Goal: Task Accomplishment & Management: Use online tool/utility

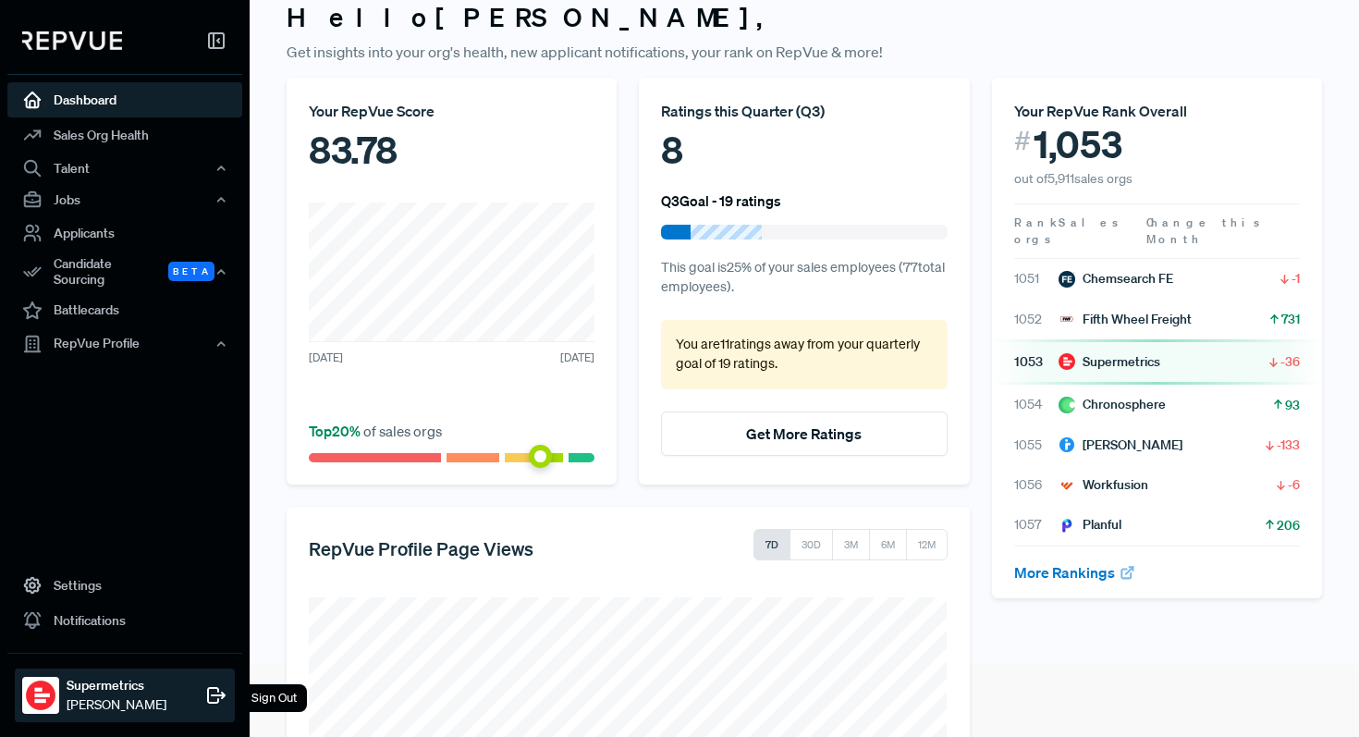
scroll to position [77, 0]
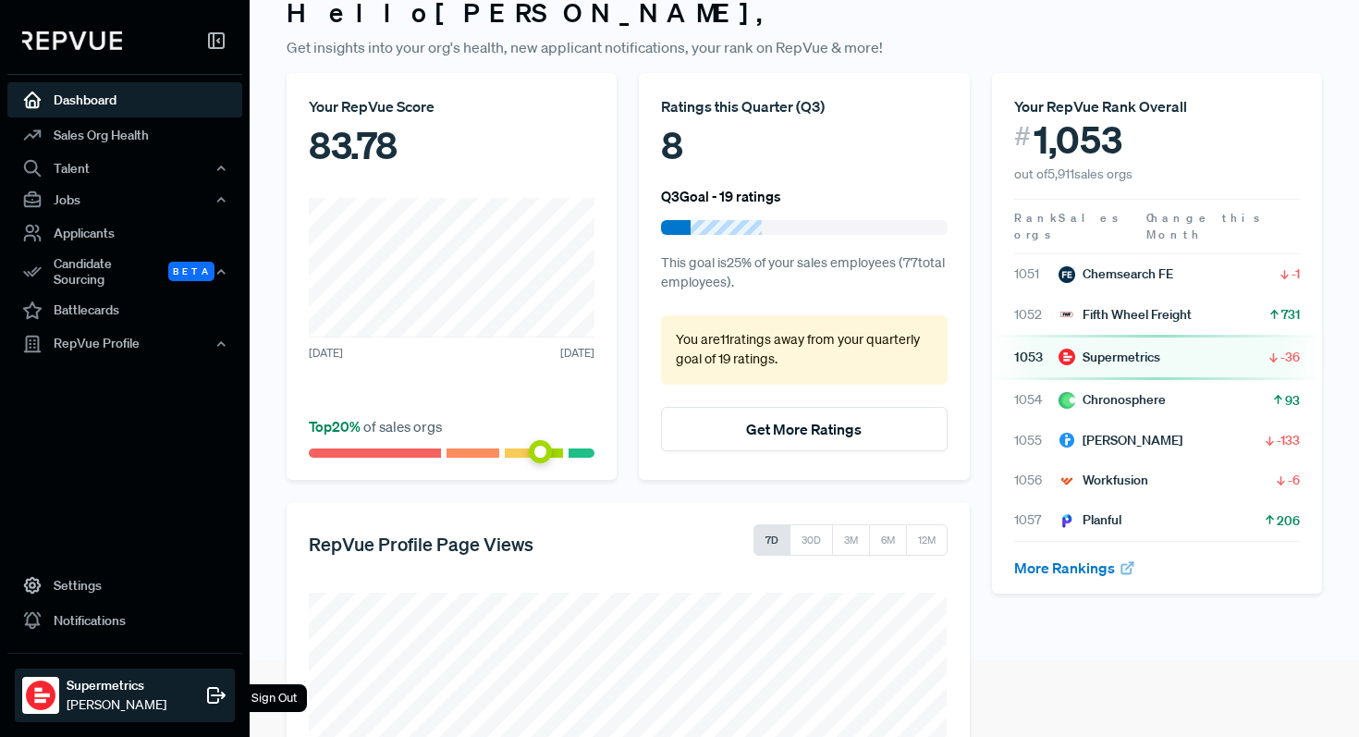
click at [152, 690] on strong "Supermetrics" at bounding box center [117, 685] width 100 height 19
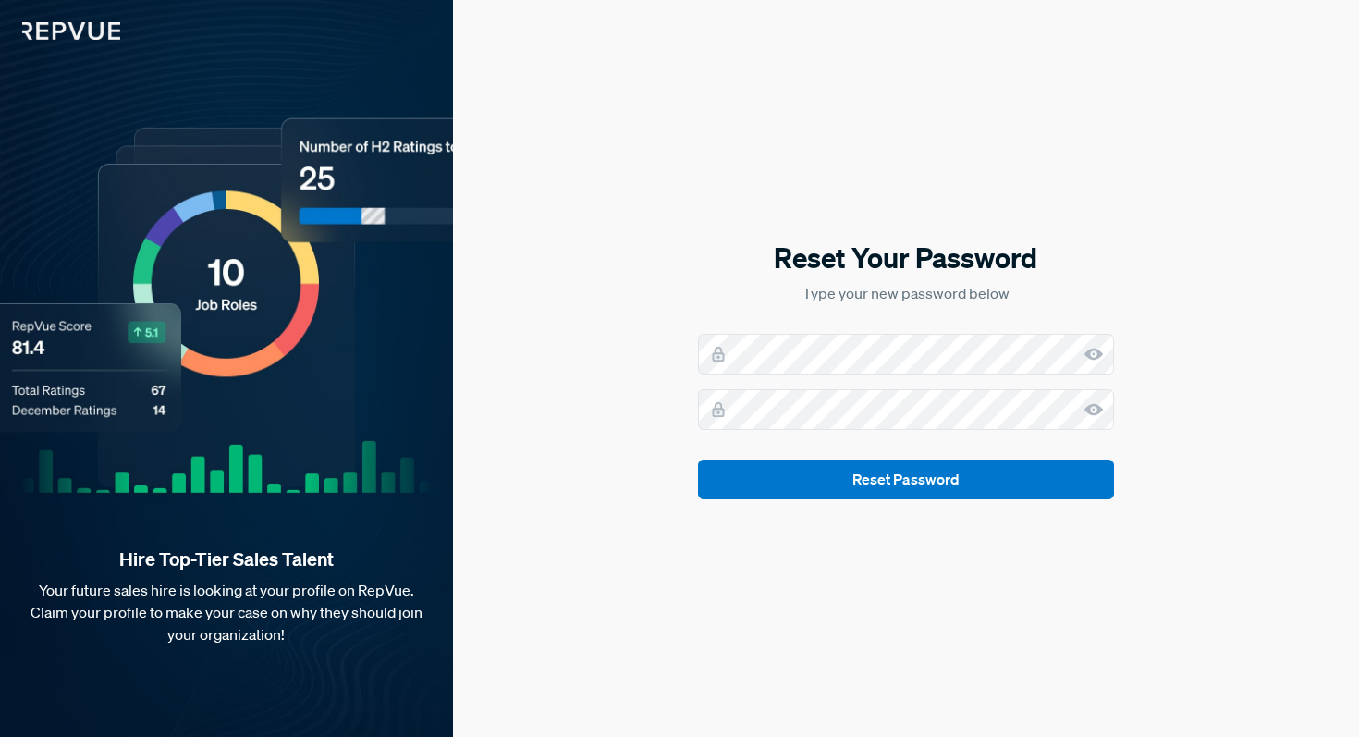
click at [1096, 351] on icon at bounding box center [1094, 354] width 18 height 18
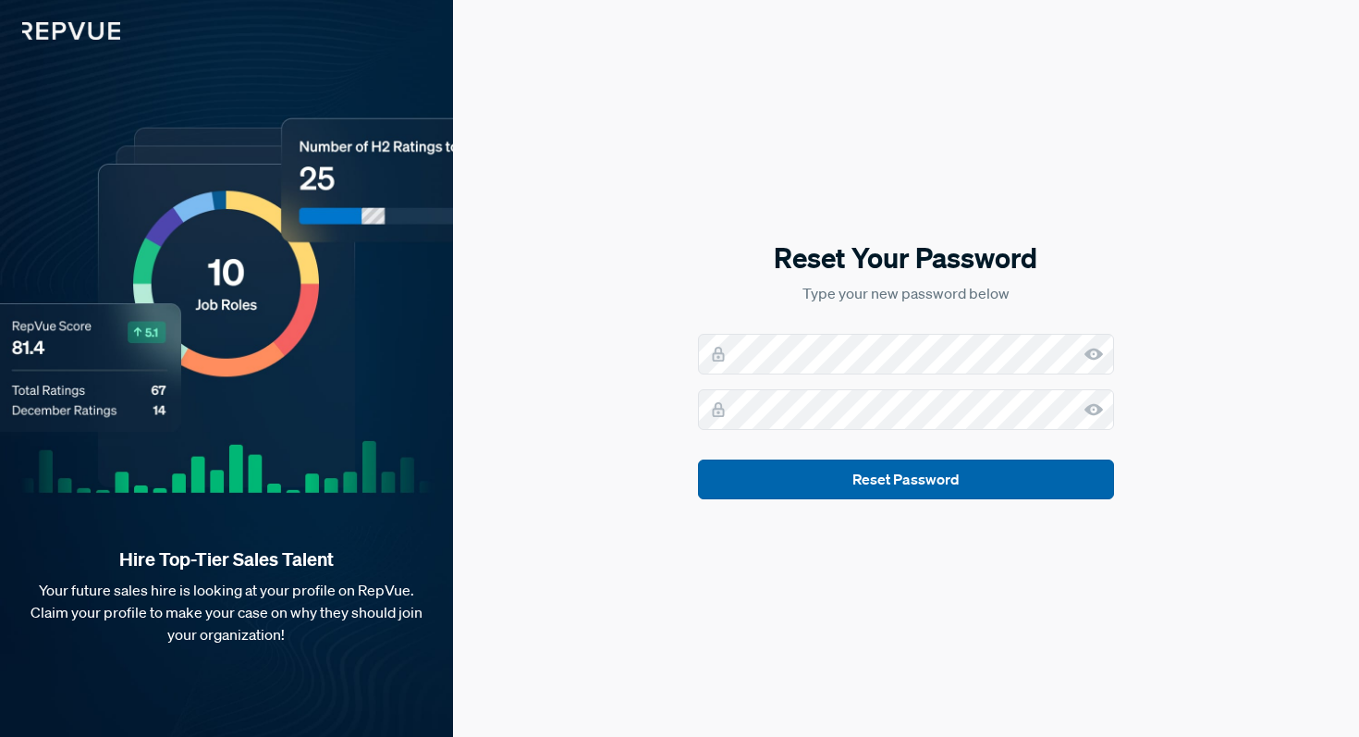
click at [995, 485] on button "Reset Password" at bounding box center [906, 480] width 416 height 40
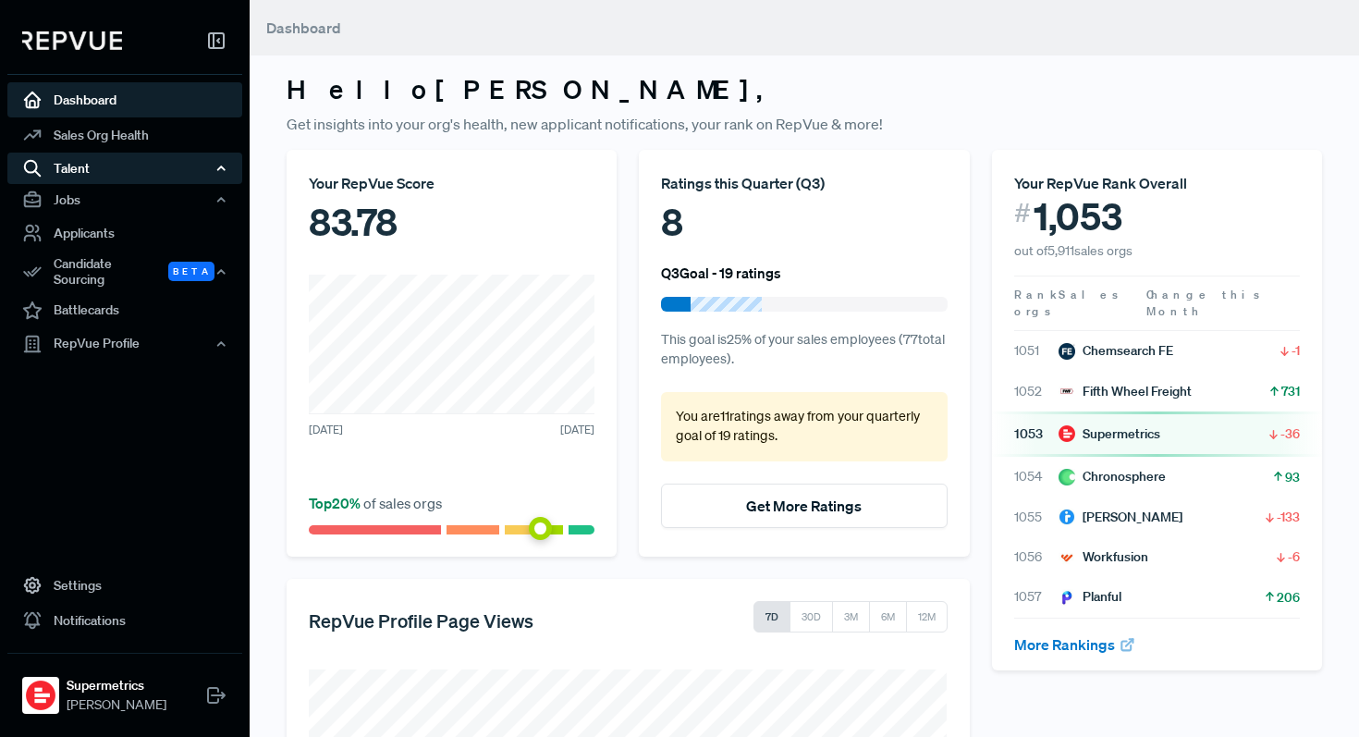
click at [138, 166] on div "Talent" at bounding box center [124, 168] width 235 height 31
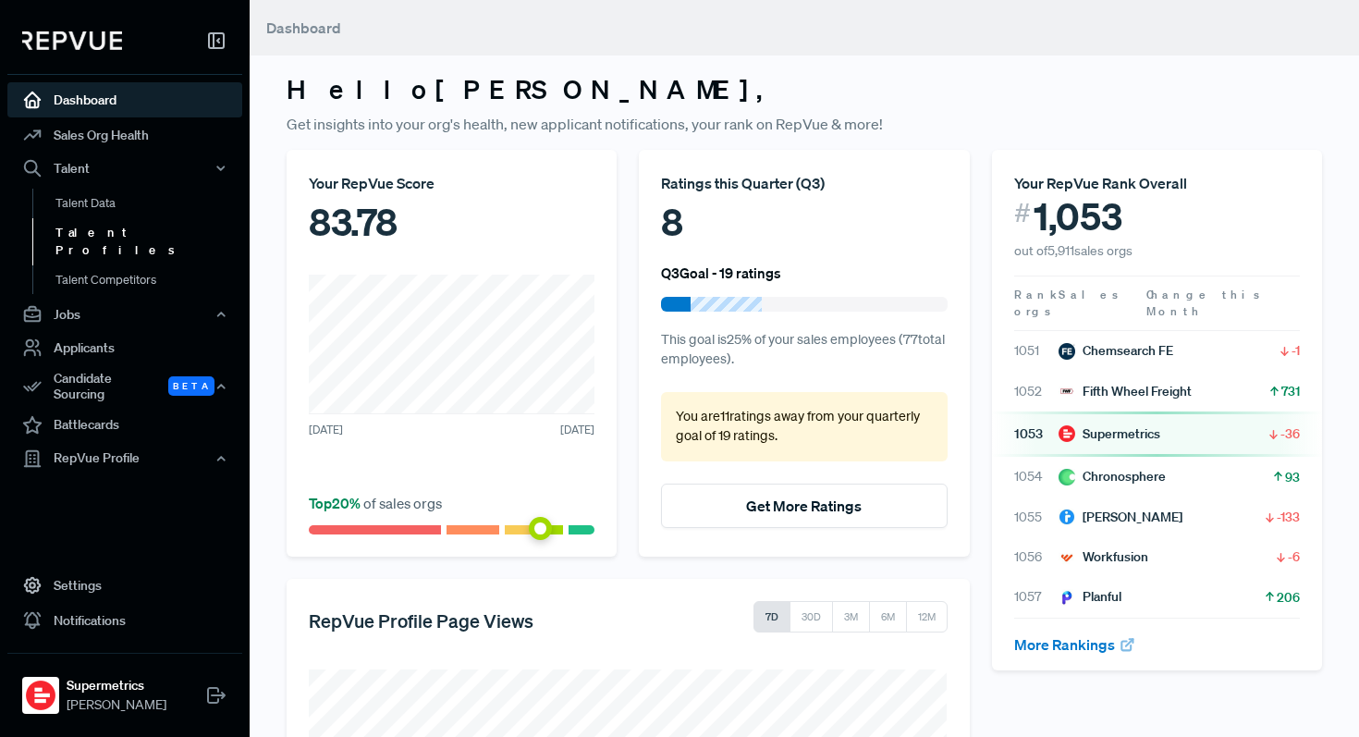
click at [103, 231] on link "Talent Profiles" at bounding box center [149, 241] width 235 height 47
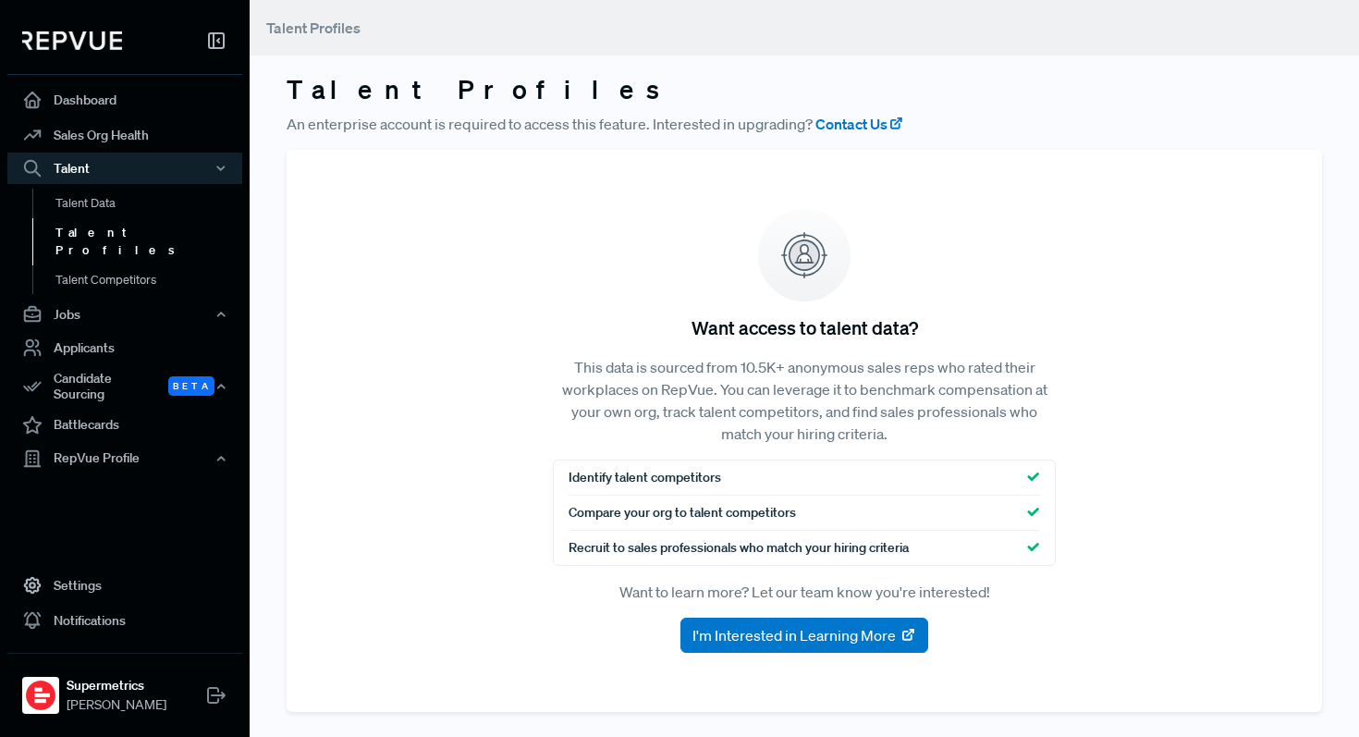
scroll to position [5, 0]
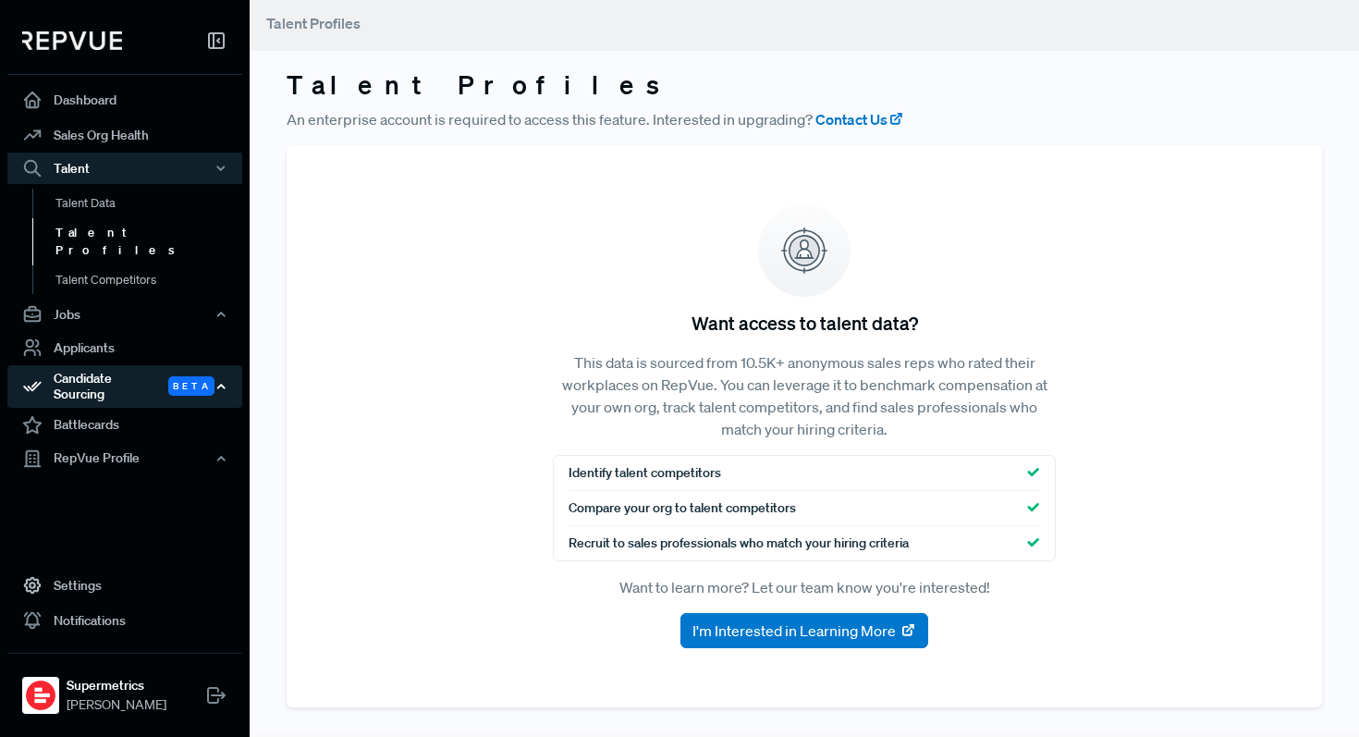
click at [123, 365] on div "Candidate Sourcing Beta" at bounding box center [124, 386] width 235 height 43
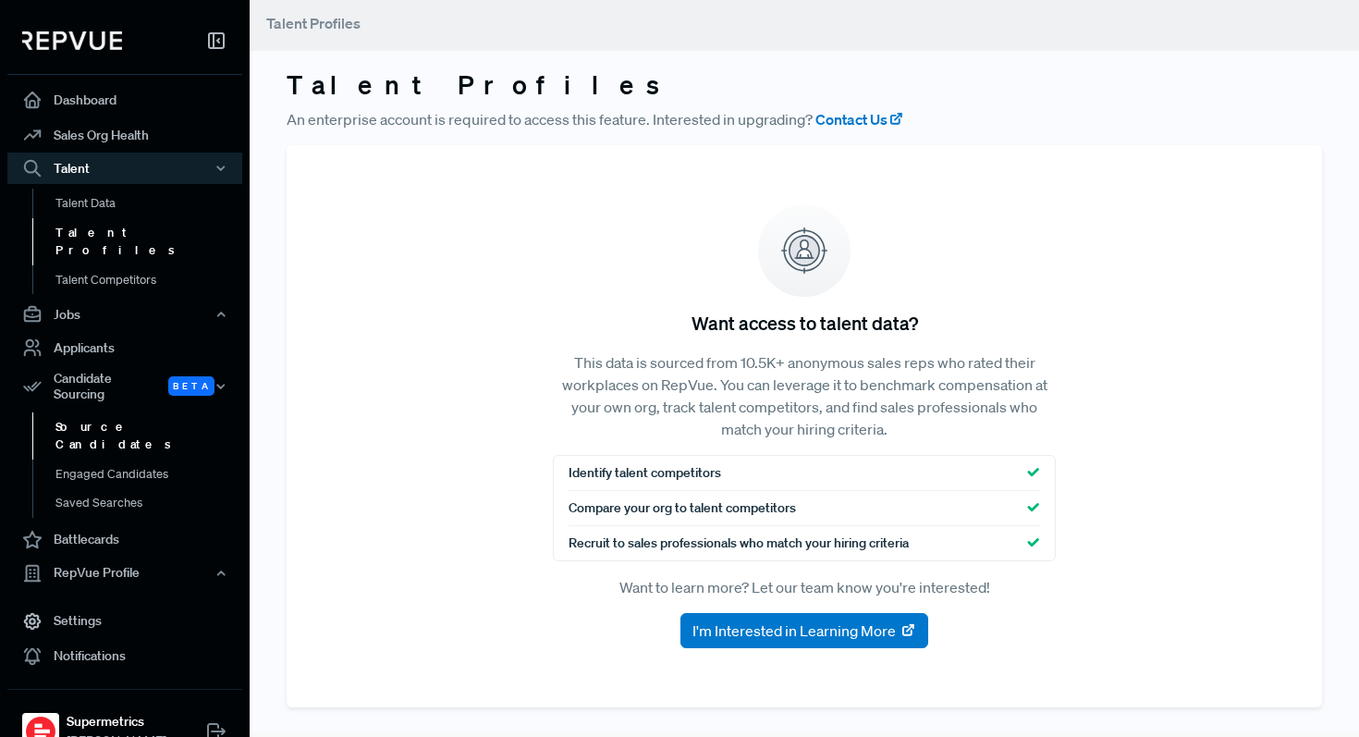
click at [118, 412] on link "Source Candidates" at bounding box center [149, 435] width 235 height 47
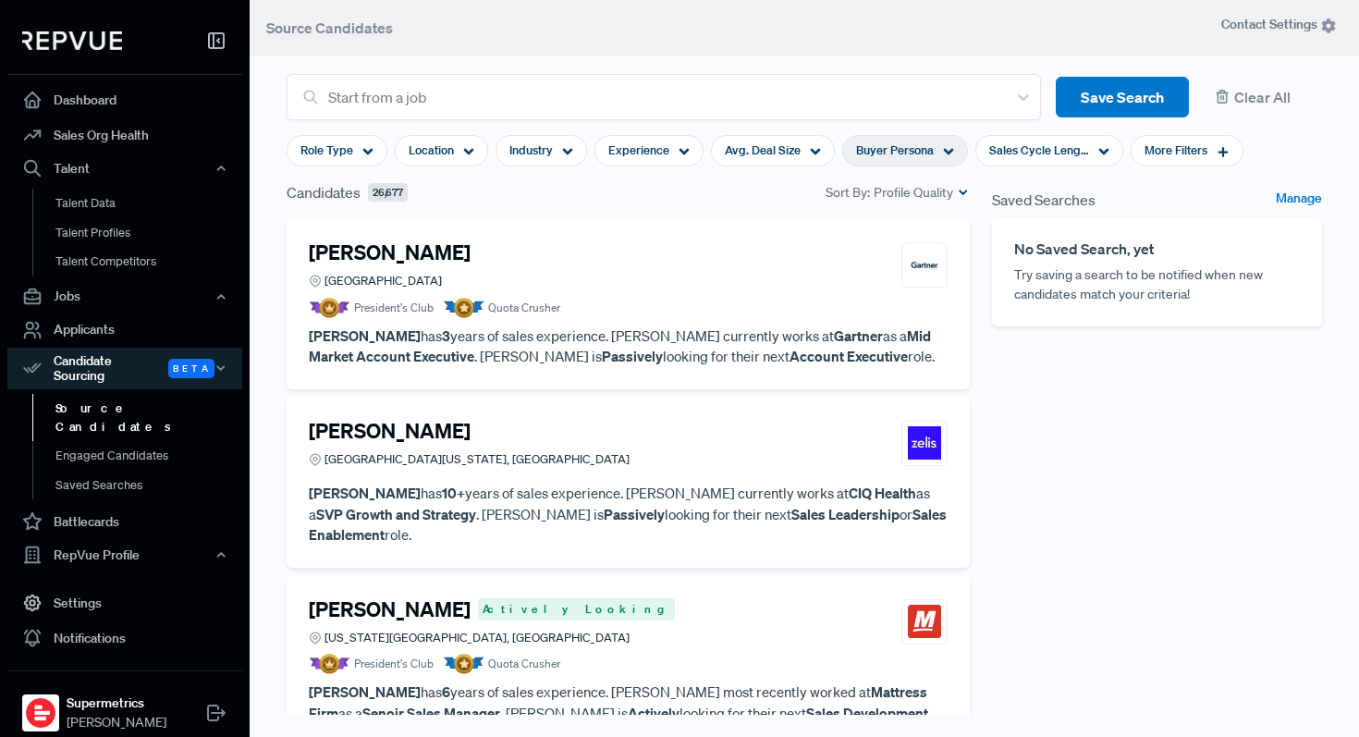
click at [943, 146] on icon at bounding box center [948, 151] width 11 height 11
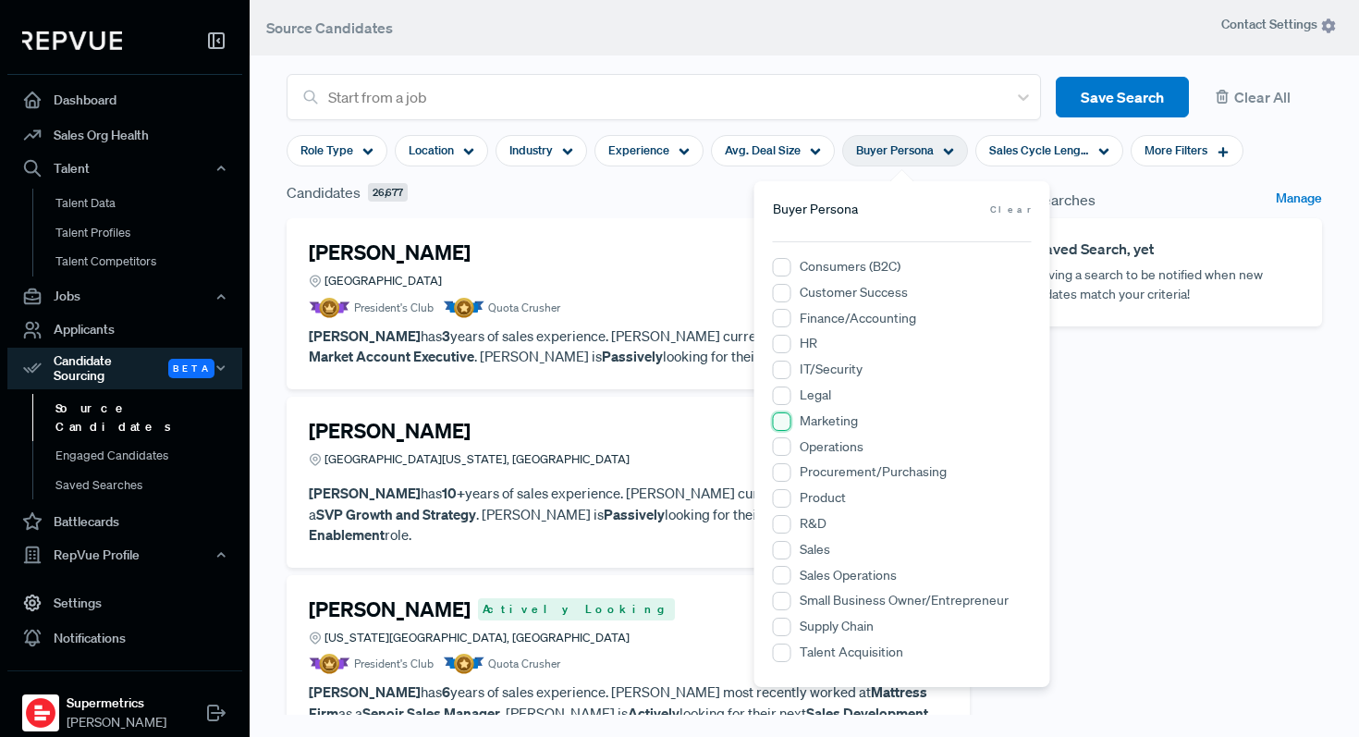
click at [788, 419] on input "Marketing" at bounding box center [782, 421] width 18 height 18
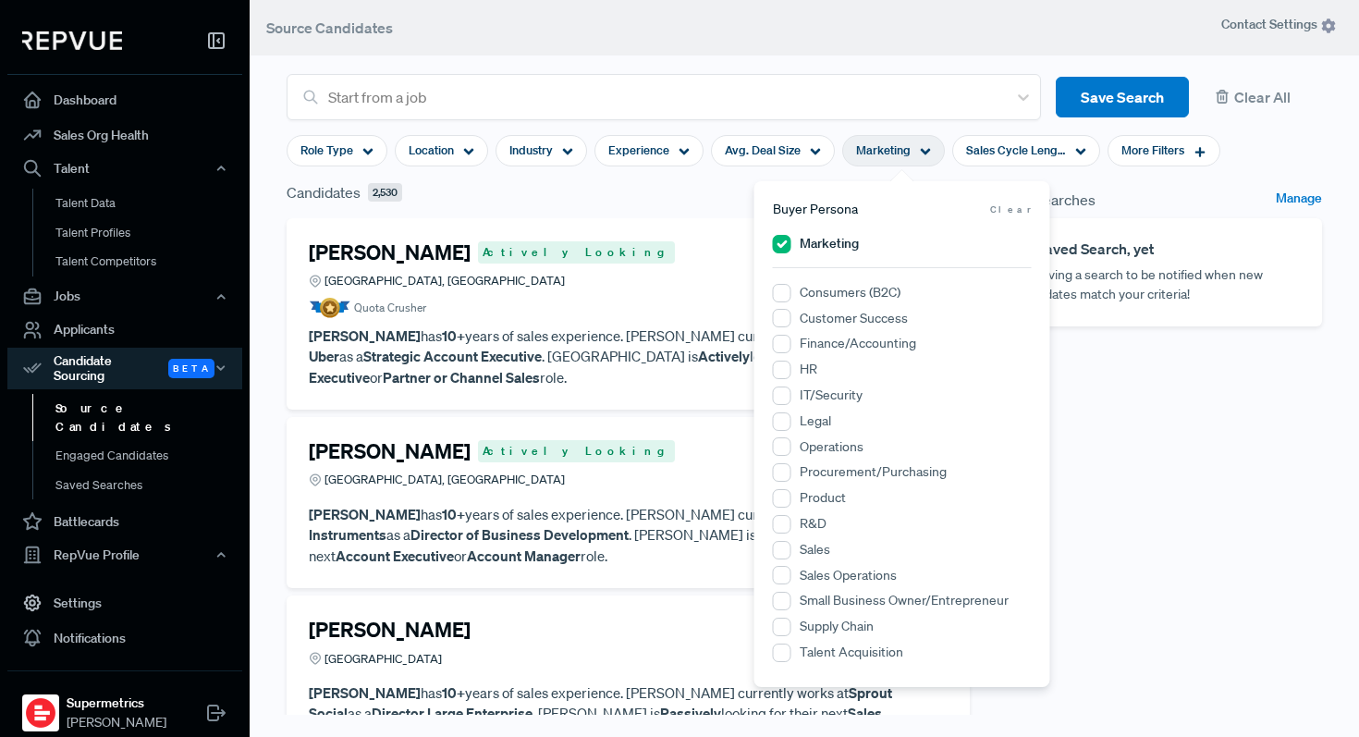
click at [1300, 519] on div "Saved Searches Manage No Saved Search, yet Try saving a search to be notified w…" at bounding box center [1157, 479] width 352 height 597
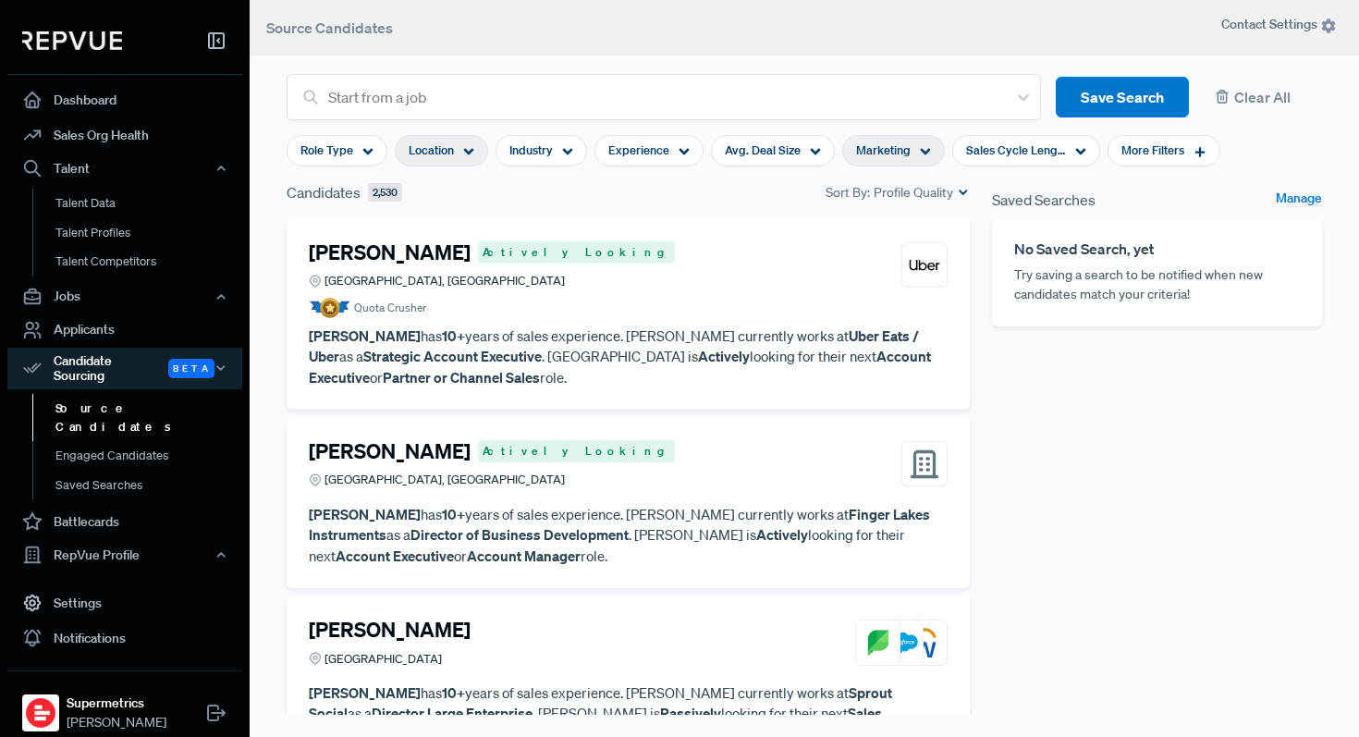
click at [460, 150] on div "Location" at bounding box center [441, 150] width 93 height 31
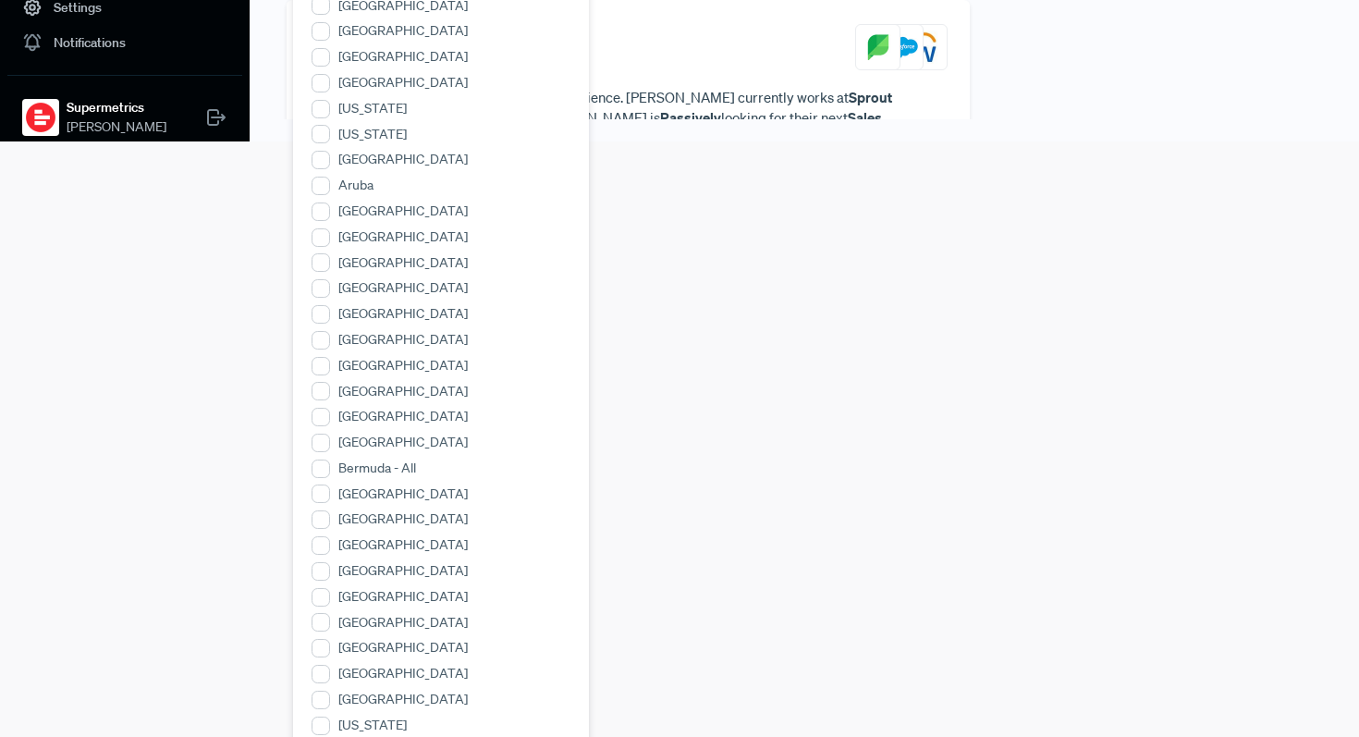
scroll to position [927, 0]
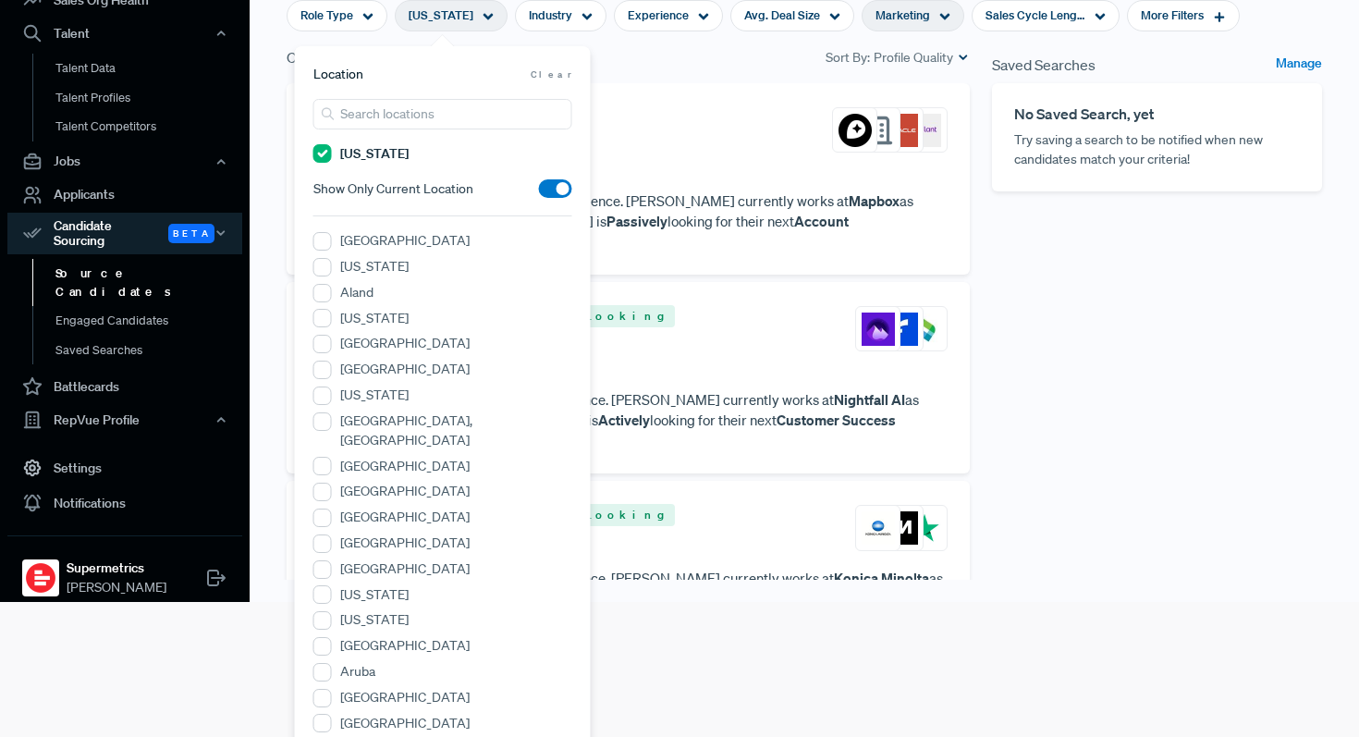
scroll to position [132, 0]
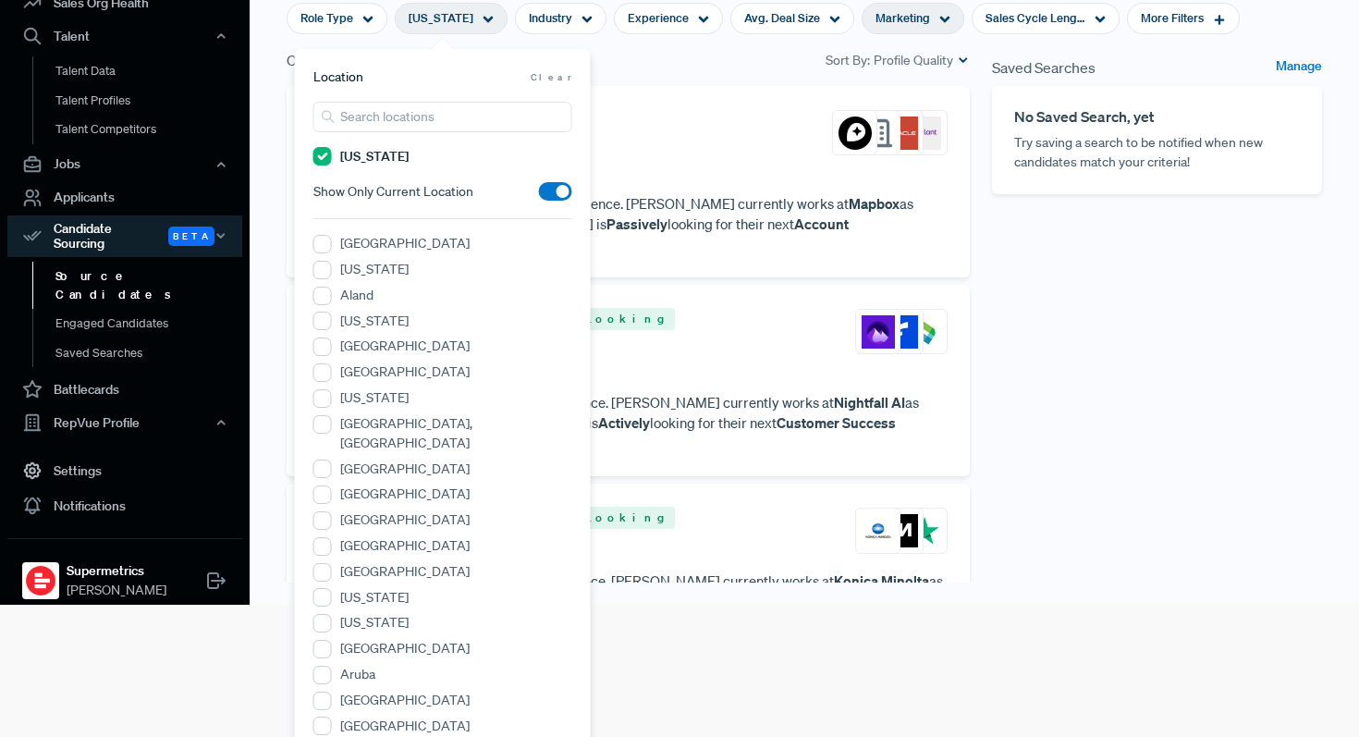
click at [557, 191] on span at bounding box center [555, 191] width 33 height 18
click at [539, 196] on input "checkbox" at bounding box center [539, 196] width 0 height 0
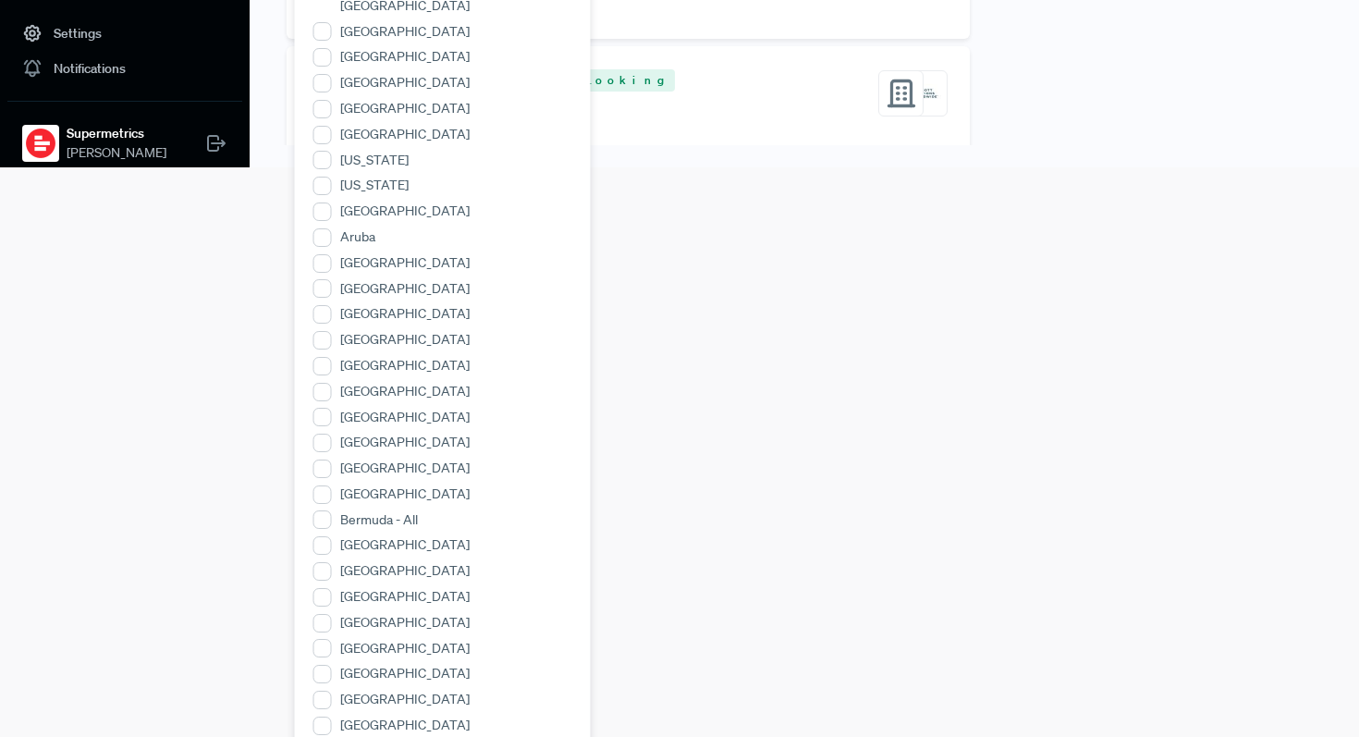
scroll to position [0, 0]
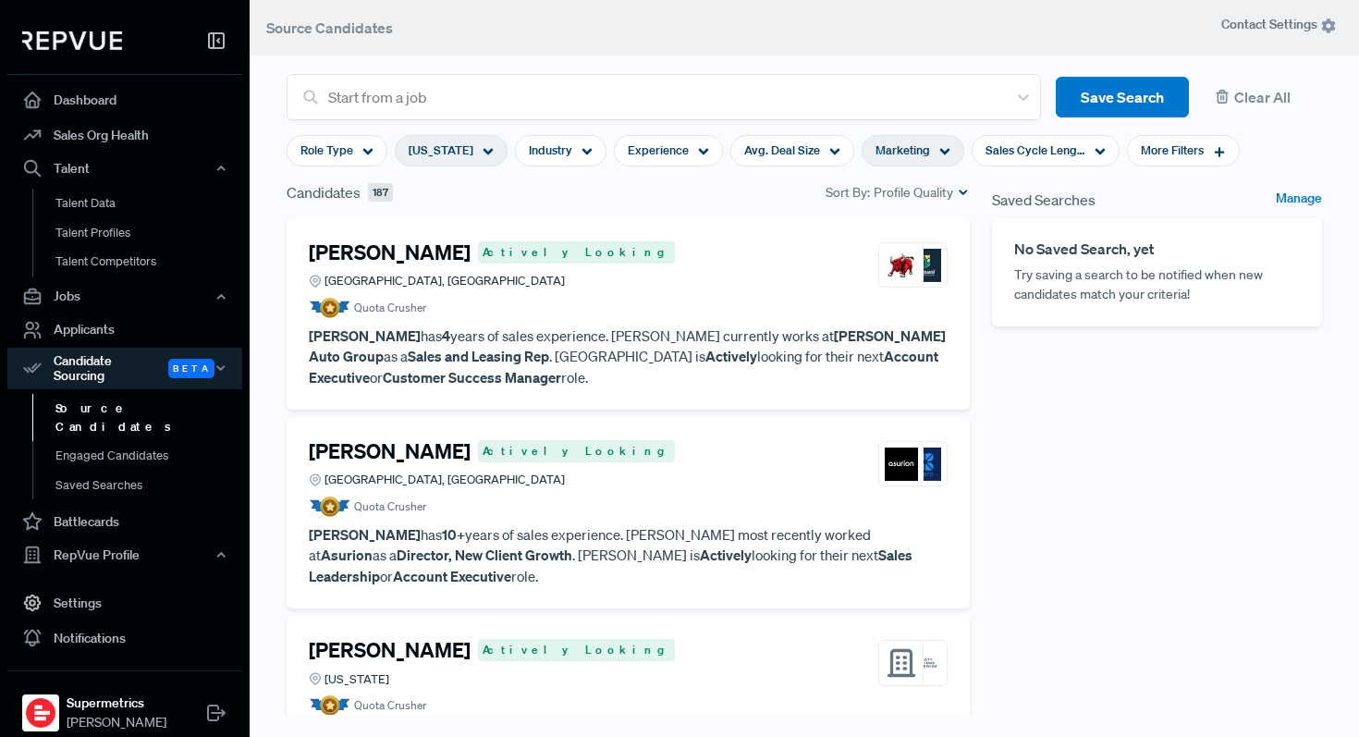
click at [1115, 525] on div "Saved Searches Manage No Saved Search, yet Try saving a search to be notified w…" at bounding box center [1157, 479] width 352 height 597
click at [463, 147] on div "Colorado" at bounding box center [451, 150] width 113 height 31
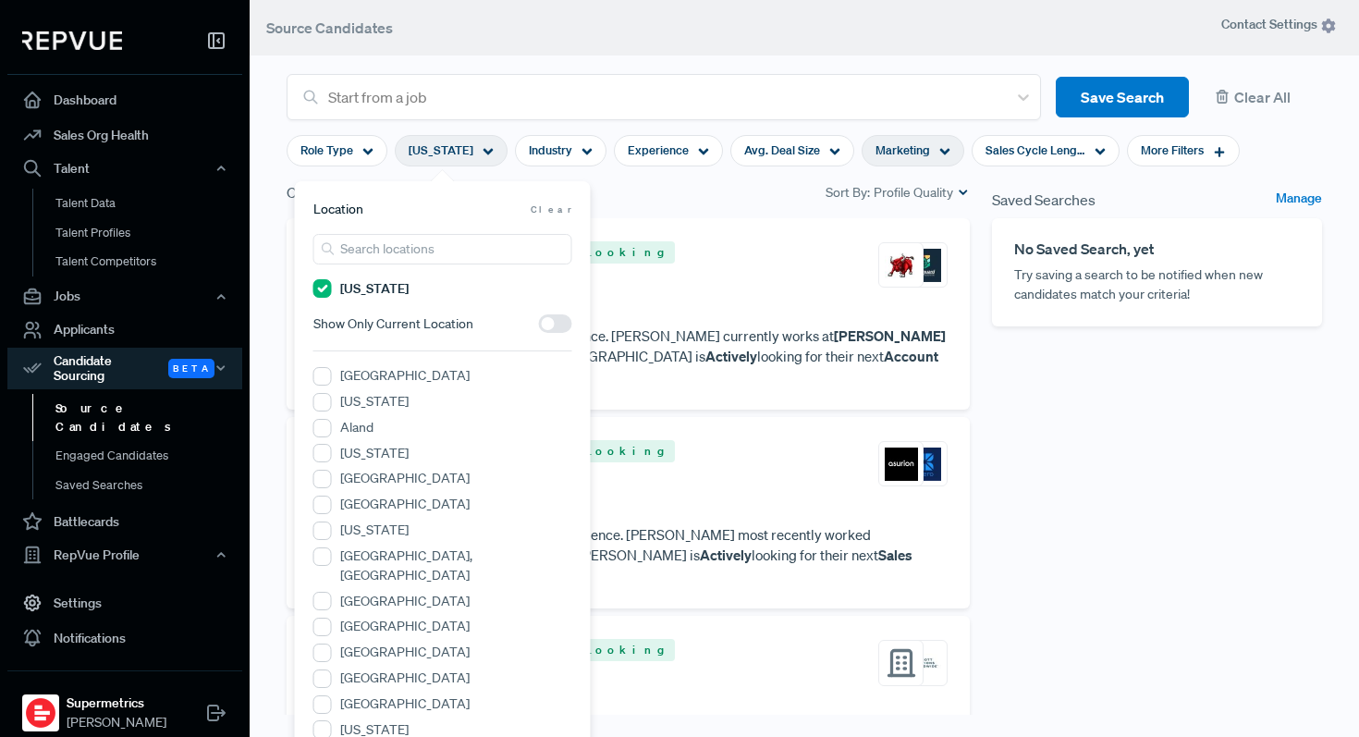
click at [1158, 571] on div "Saved Searches Manage No Saved Search, yet Try saving a search to be notified w…" at bounding box center [1157, 479] width 352 height 597
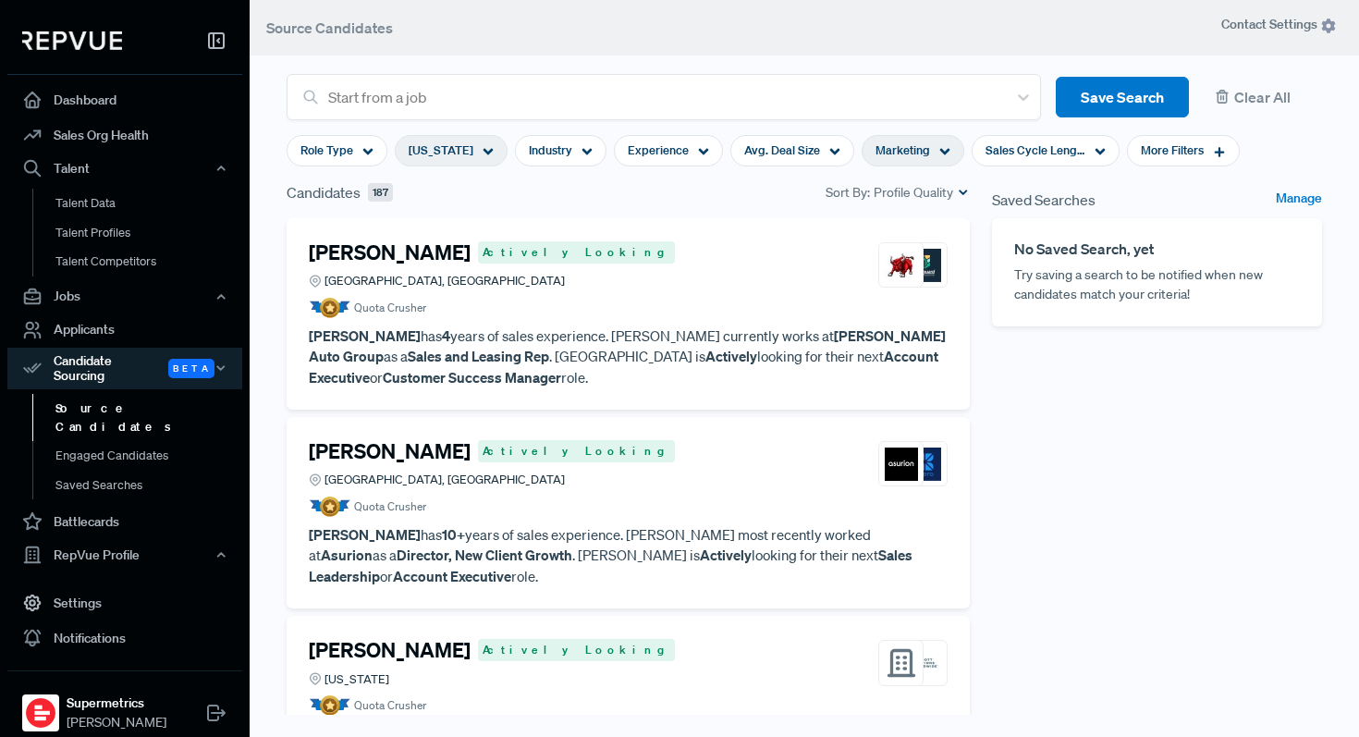
click at [461, 148] on div "Colorado" at bounding box center [451, 150] width 113 height 31
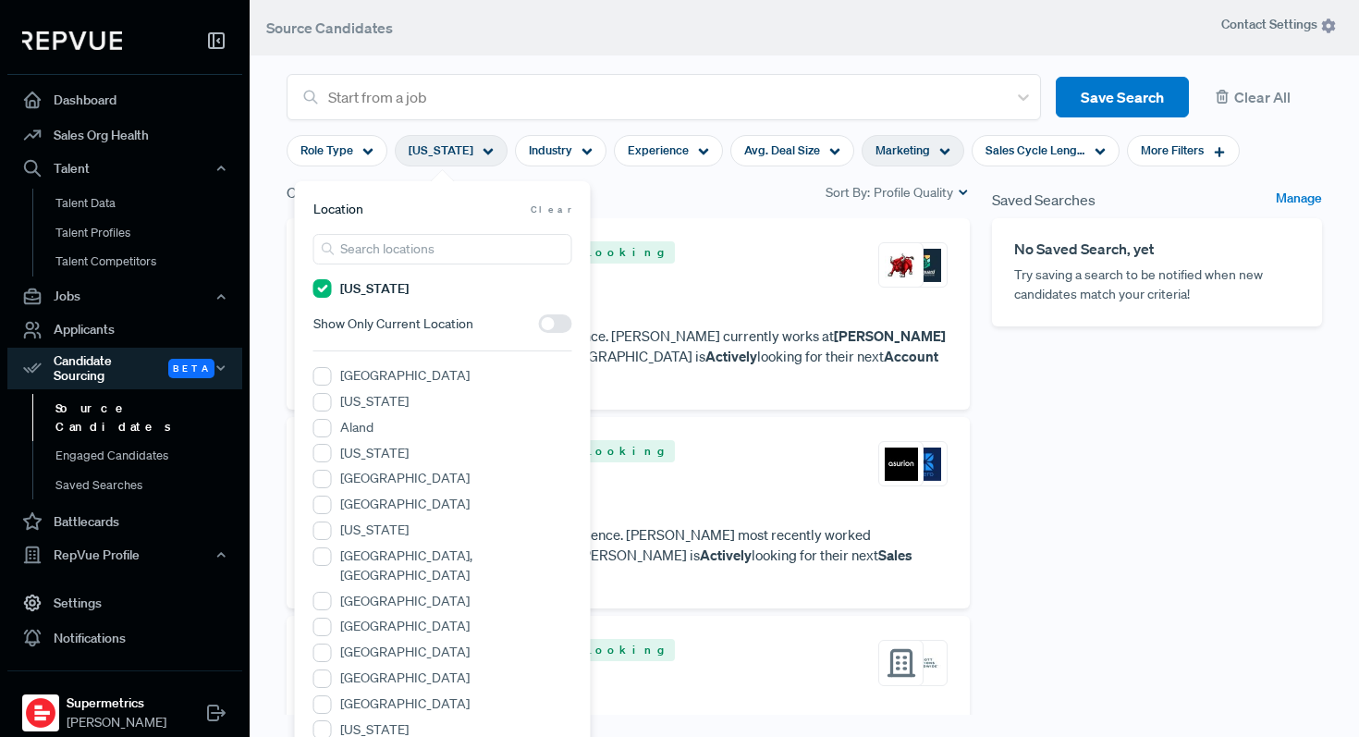
click at [553, 326] on span at bounding box center [555, 323] width 33 height 18
click at [539, 328] on input "checkbox" at bounding box center [539, 328] width 0 height 0
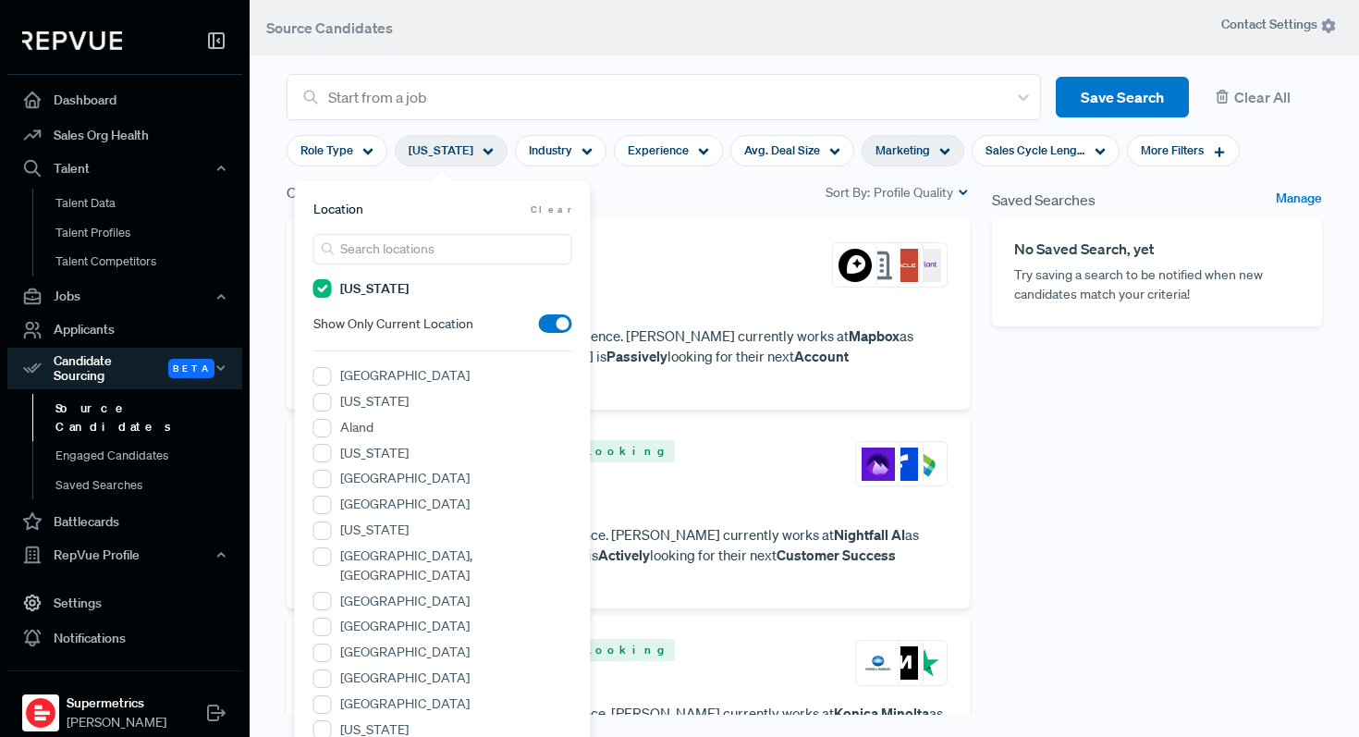
click at [1199, 461] on div "Saved Searches Manage No Saved Search, yet Try saving a search to be notified w…" at bounding box center [1157, 479] width 352 height 597
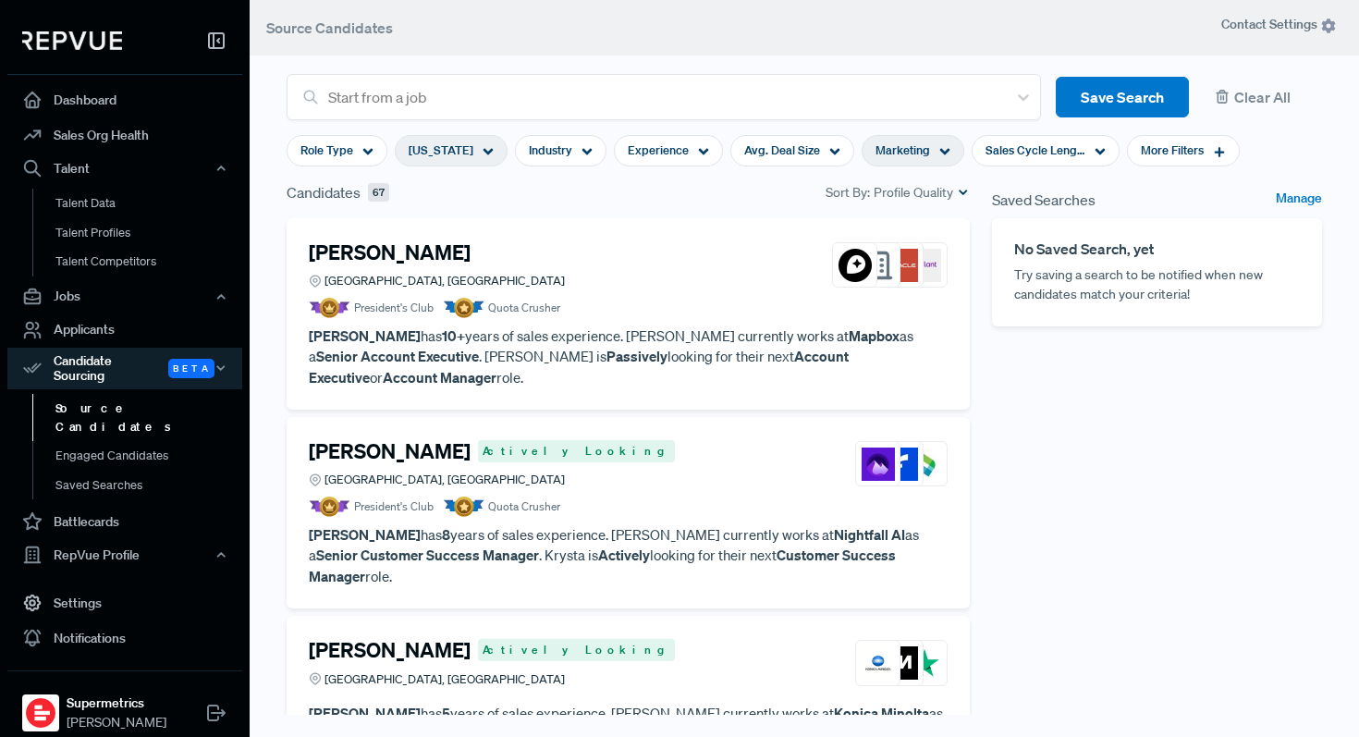
click at [464, 148] on div "Colorado" at bounding box center [451, 150] width 113 height 31
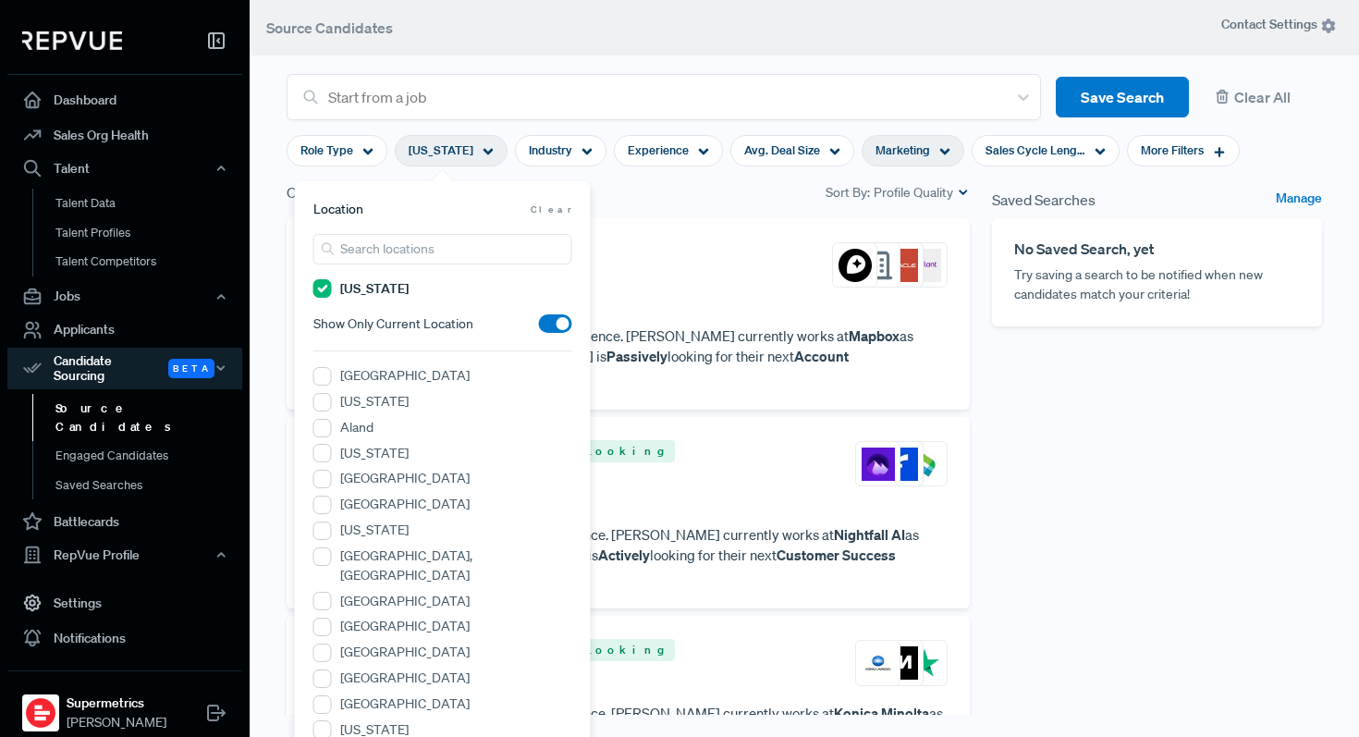
click at [558, 205] on span "Clear" at bounding box center [552, 210] width 42 height 14
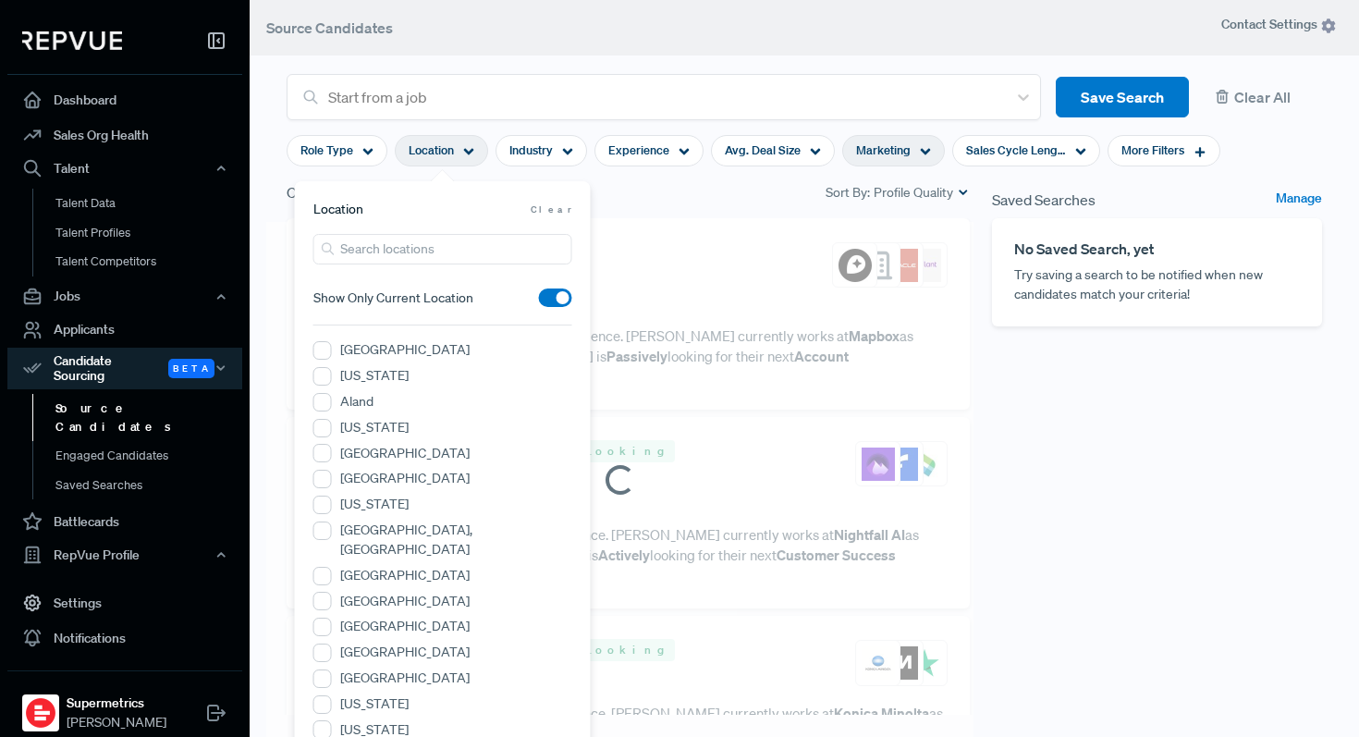
click at [909, 145] on div "Marketing" at bounding box center [893, 150] width 103 height 31
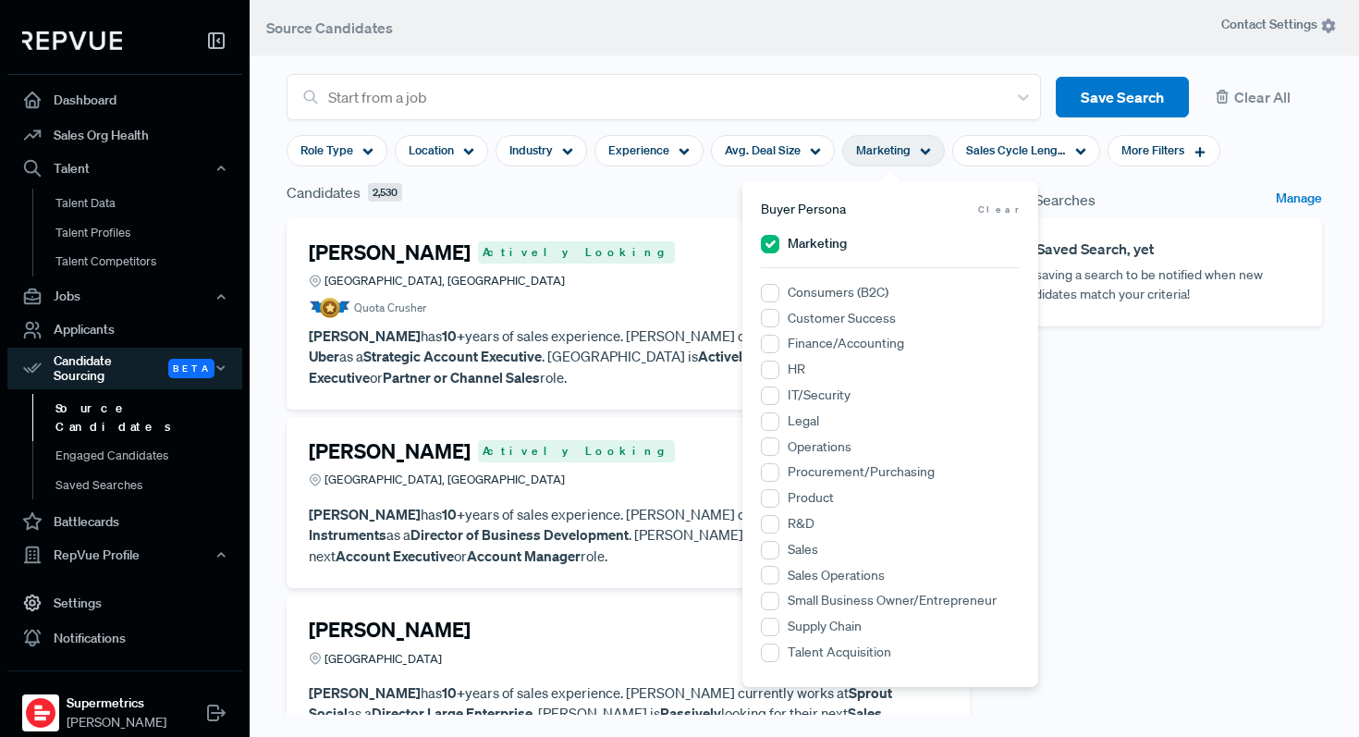
click at [1012, 206] on span "Clear" at bounding box center [999, 210] width 42 height 14
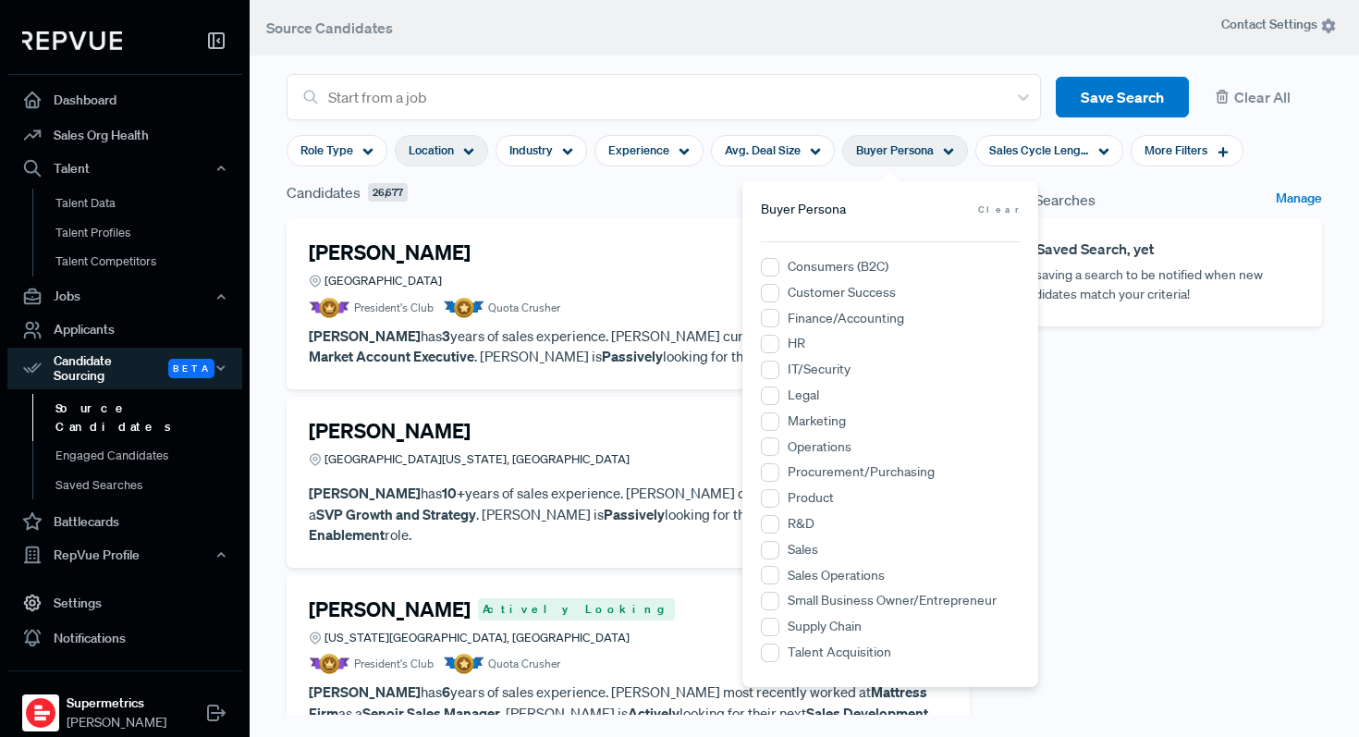
click at [451, 148] on span "Location" at bounding box center [431, 150] width 45 height 18
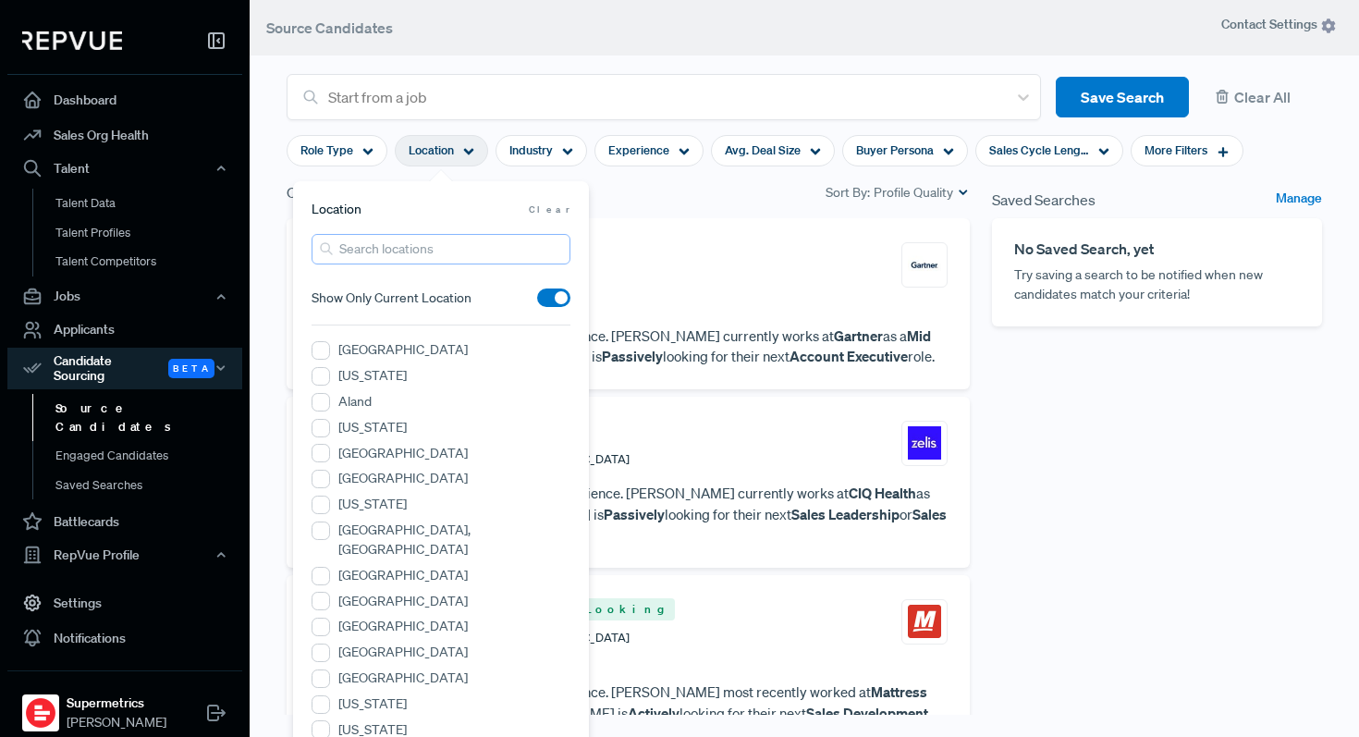
click at [486, 252] on input "search" at bounding box center [441, 249] width 259 height 31
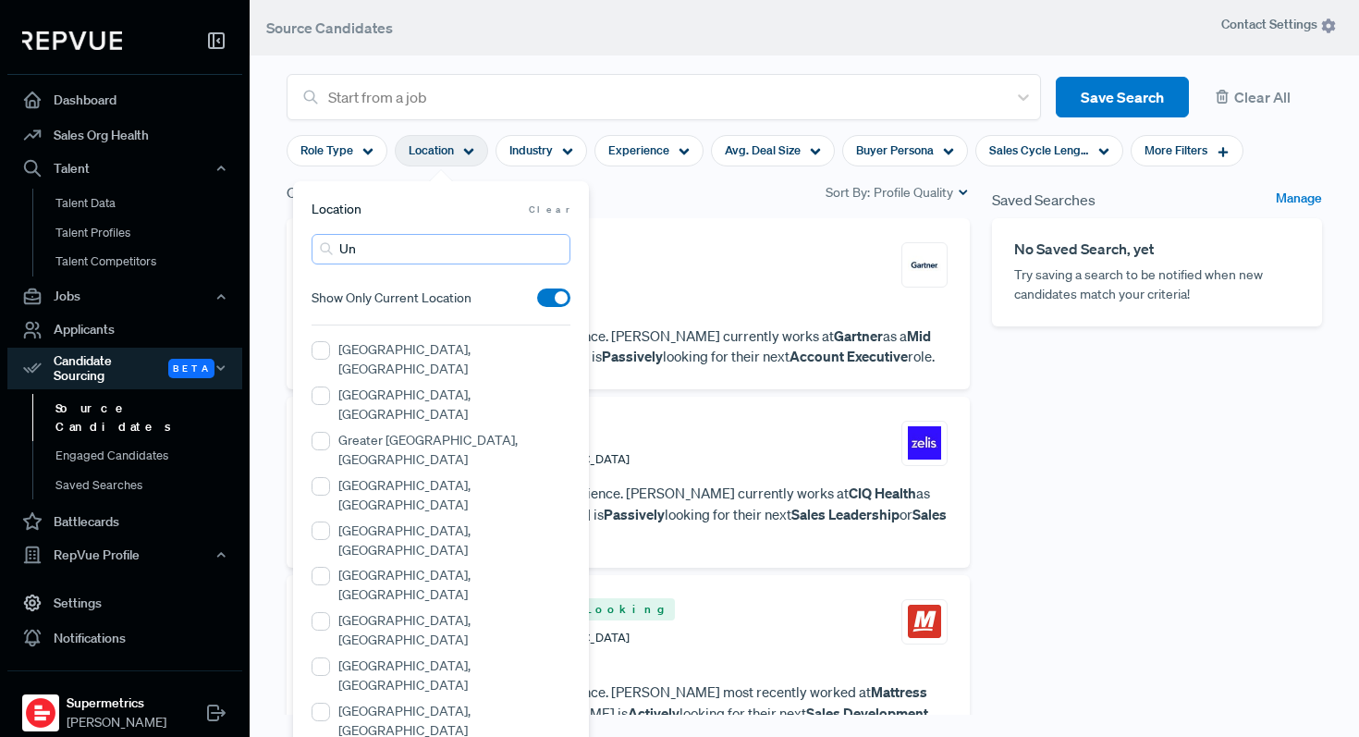
type input "U"
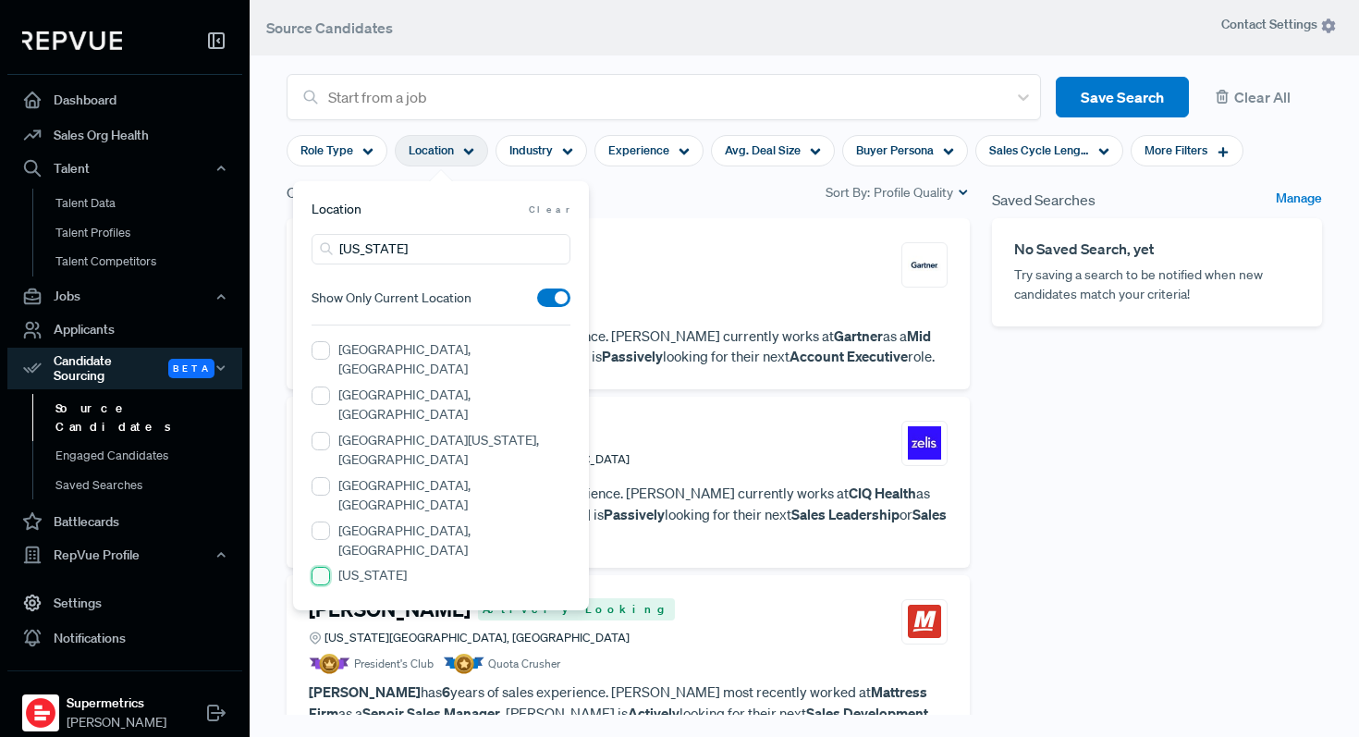
click at [325, 567] on York "New York" at bounding box center [321, 576] width 18 height 18
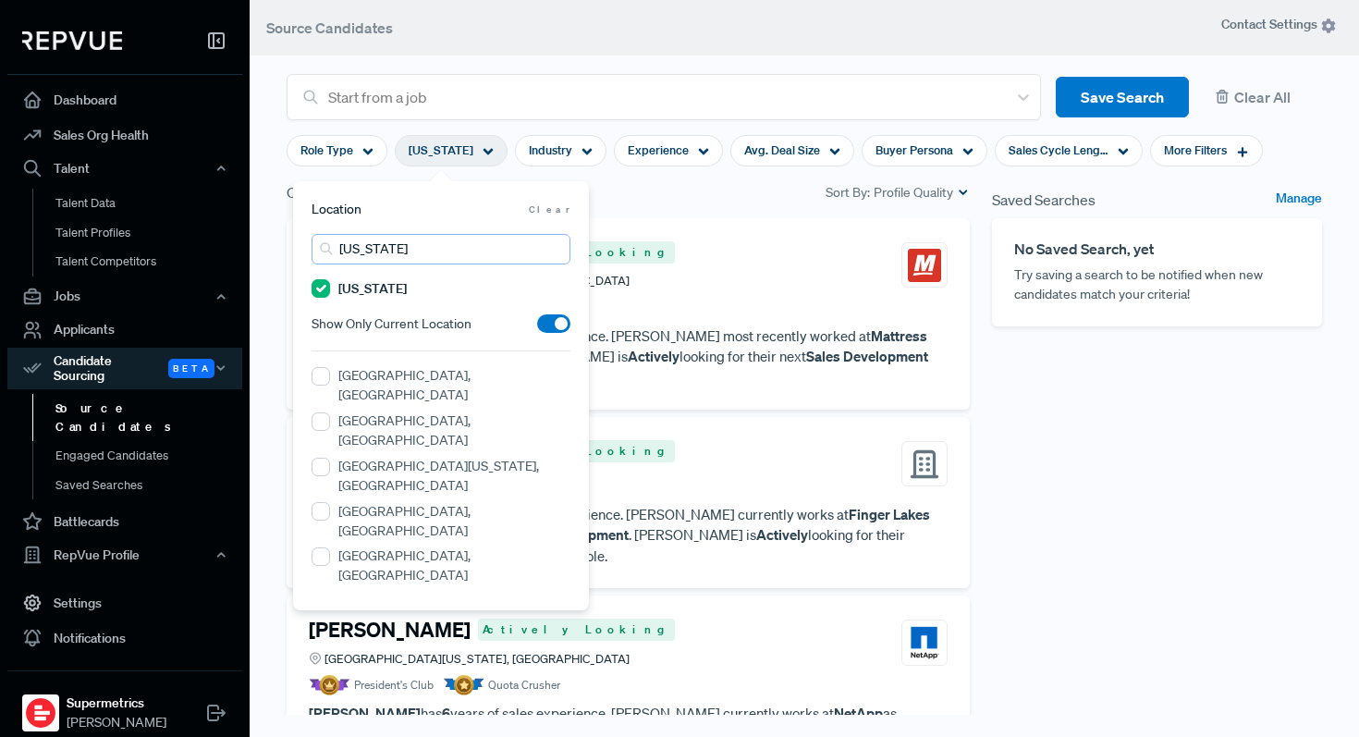
click at [467, 248] on input "New York" at bounding box center [441, 249] width 259 height 31
type input "N"
click at [323, 593] on input "Pennsylvania" at bounding box center [321, 602] width 18 height 18
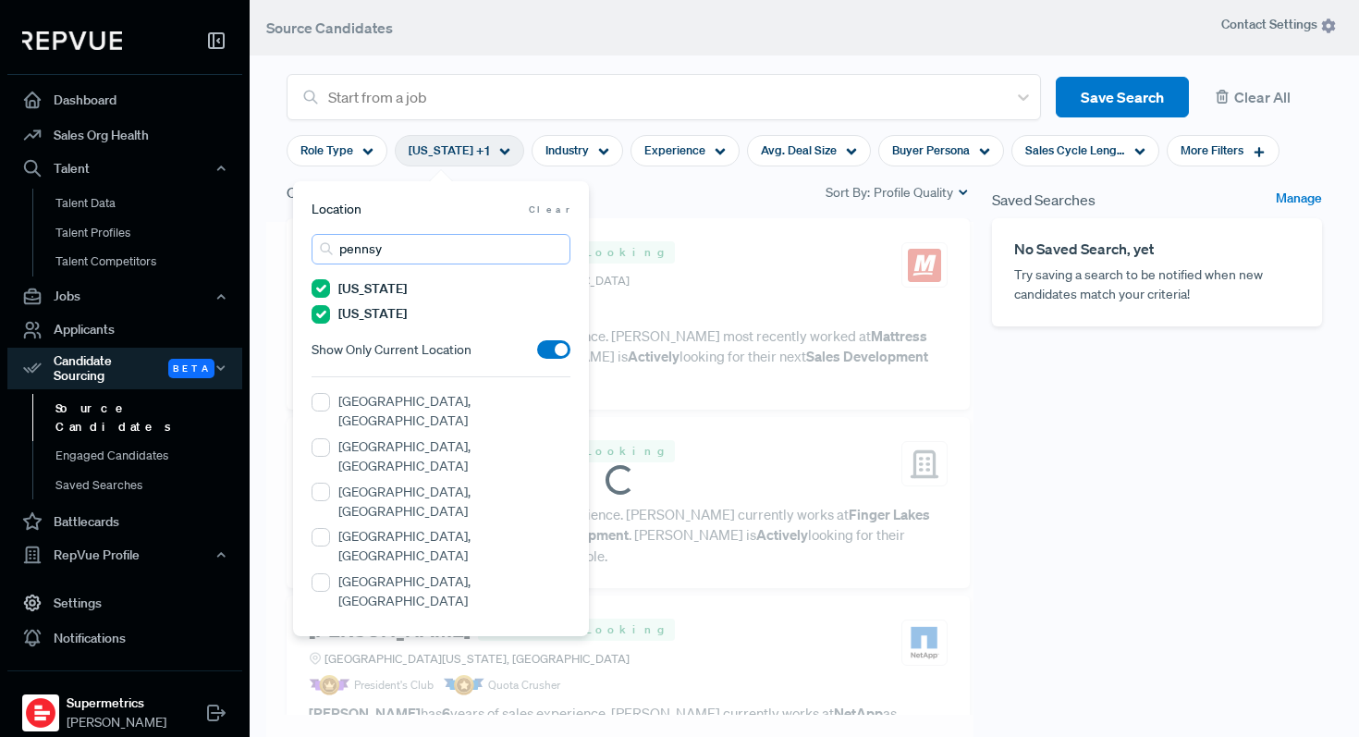
click at [448, 252] on input "pennsy" at bounding box center [441, 249] width 259 height 31
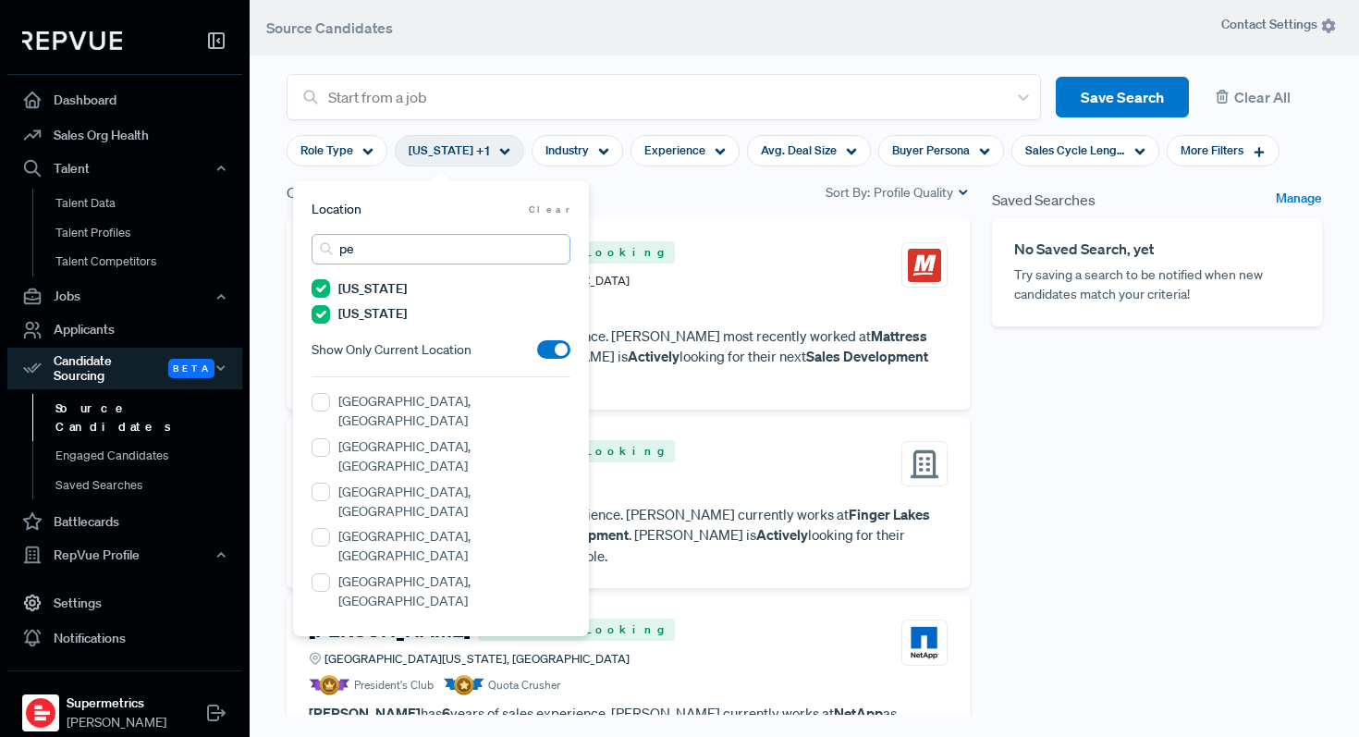
type input "p"
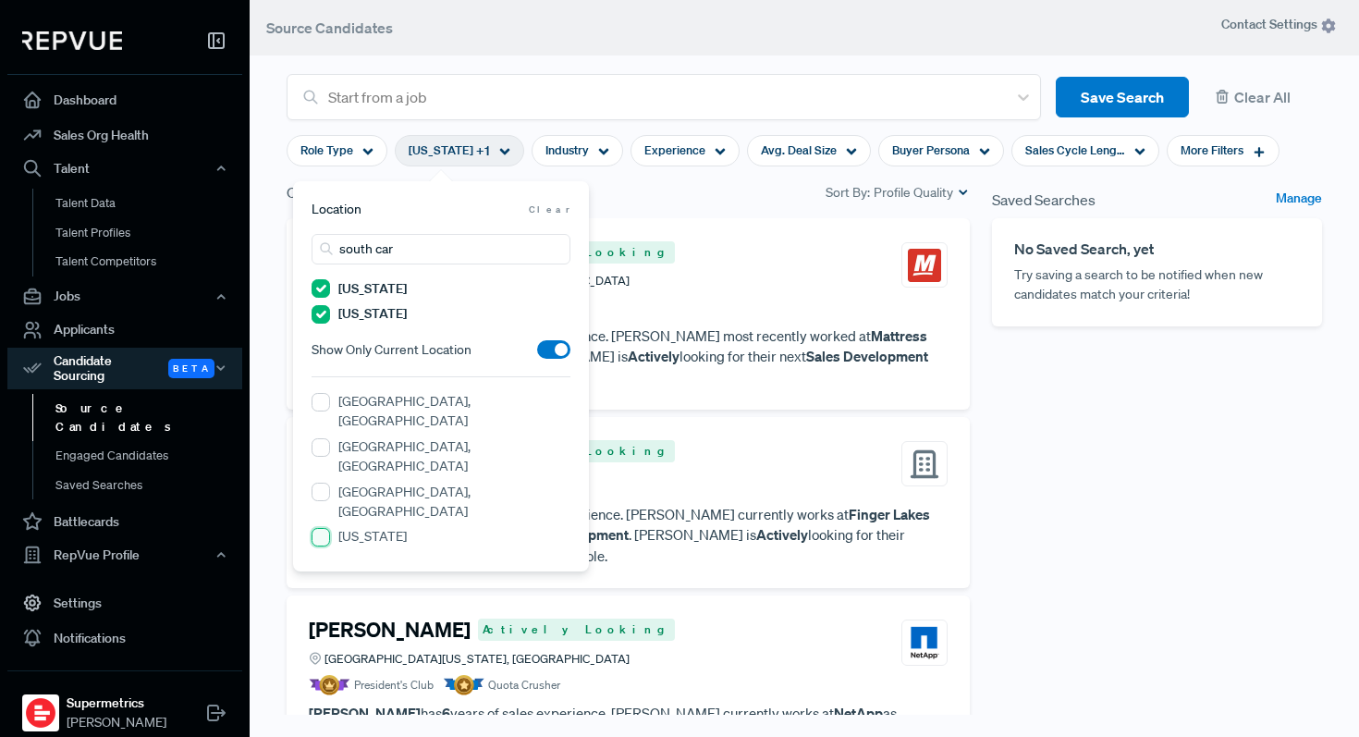
click at [321, 528] on Carolina "South Carolina" at bounding box center [321, 537] width 18 height 18
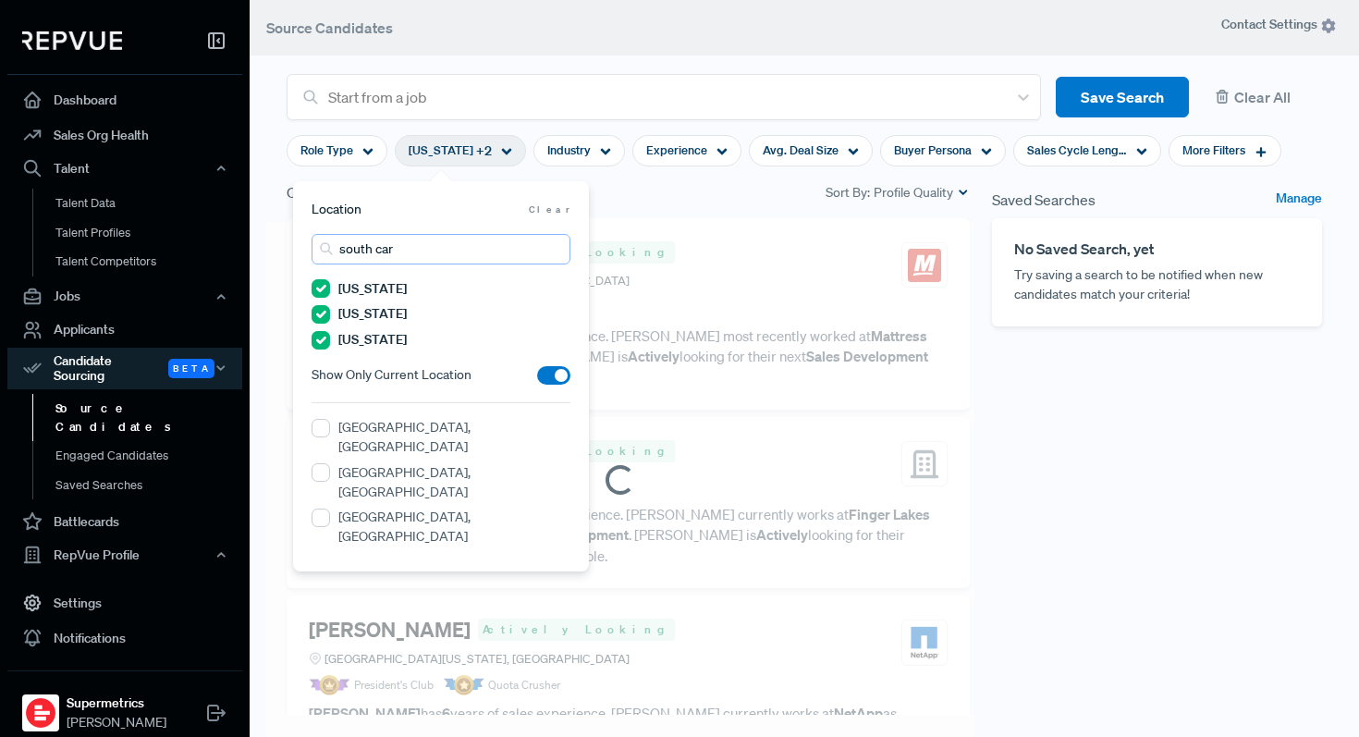
drag, startPoint x: 458, startPoint y: 254, endPoint x: 329, endPoint y: 210, distance: 136.0
click at [329, 210] on section "Location Clear south car New York Pennsylvania South Carolina Show Only Current…" at bounding box center [441, 375] width 259 height 351
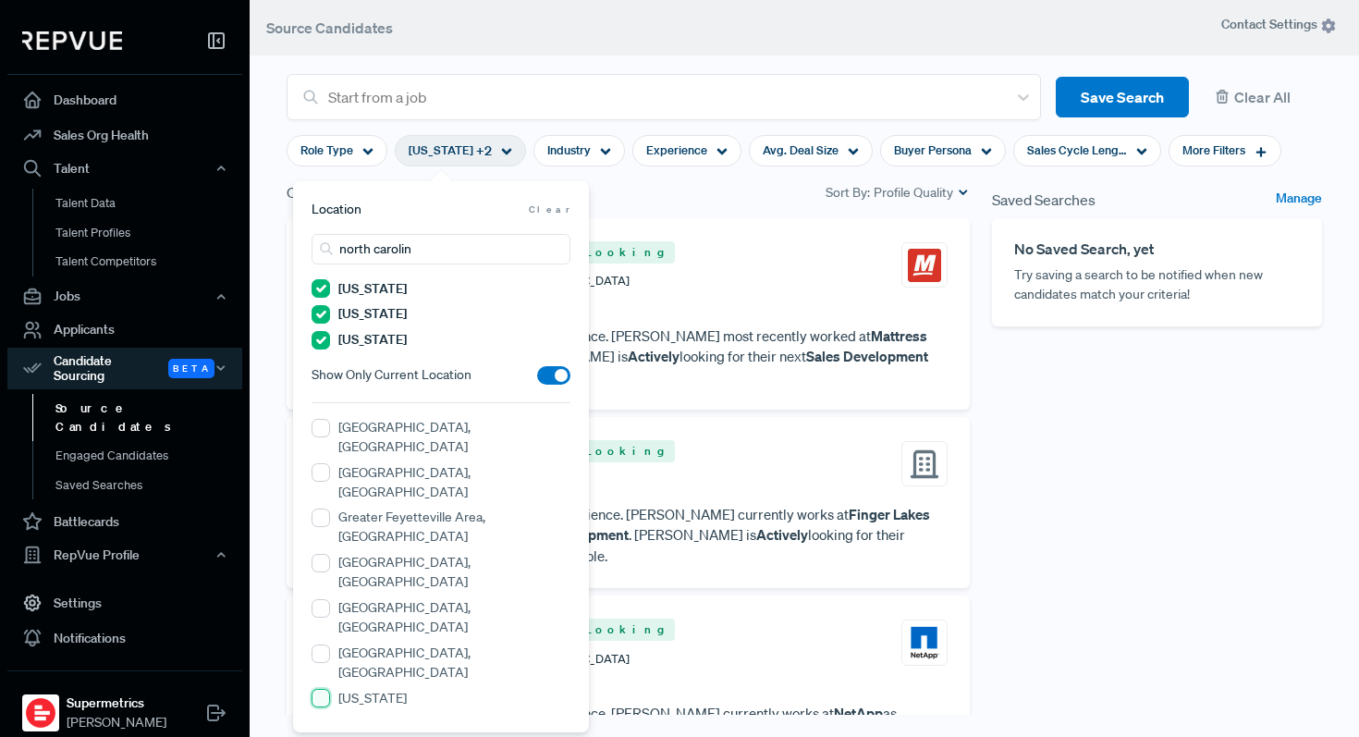
click at [324, 689] on Carolina "North Carolina" at bounding box center [321, 698] width 18 height 18
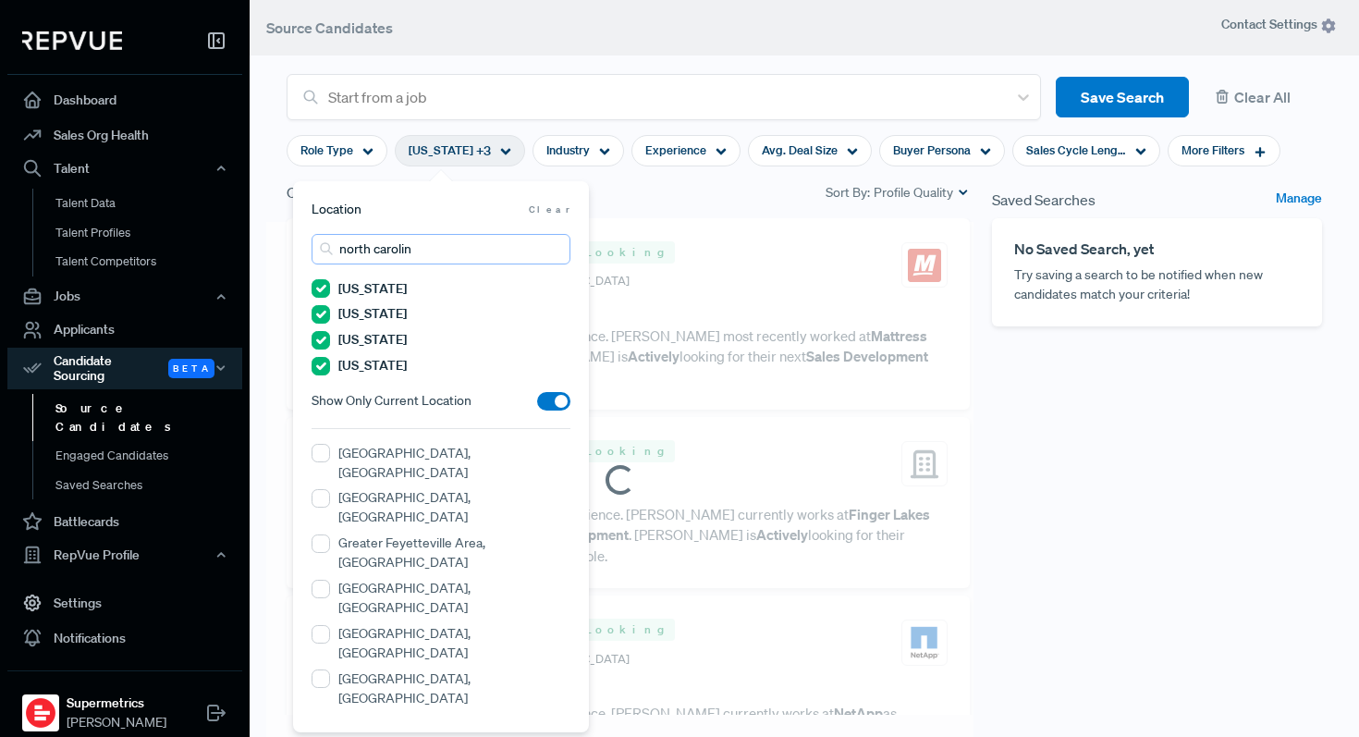
drag, startPoint x: 417, startPoint y: 229, endPoint x: 380, endPoint y: 201, distance: 46.8
click at [380, 201] on section "Location Clear north carolin New York Pennsylvania South Carolina North Carolin…" at bounding box center [441, 456] width 259 height 512
type input "c"
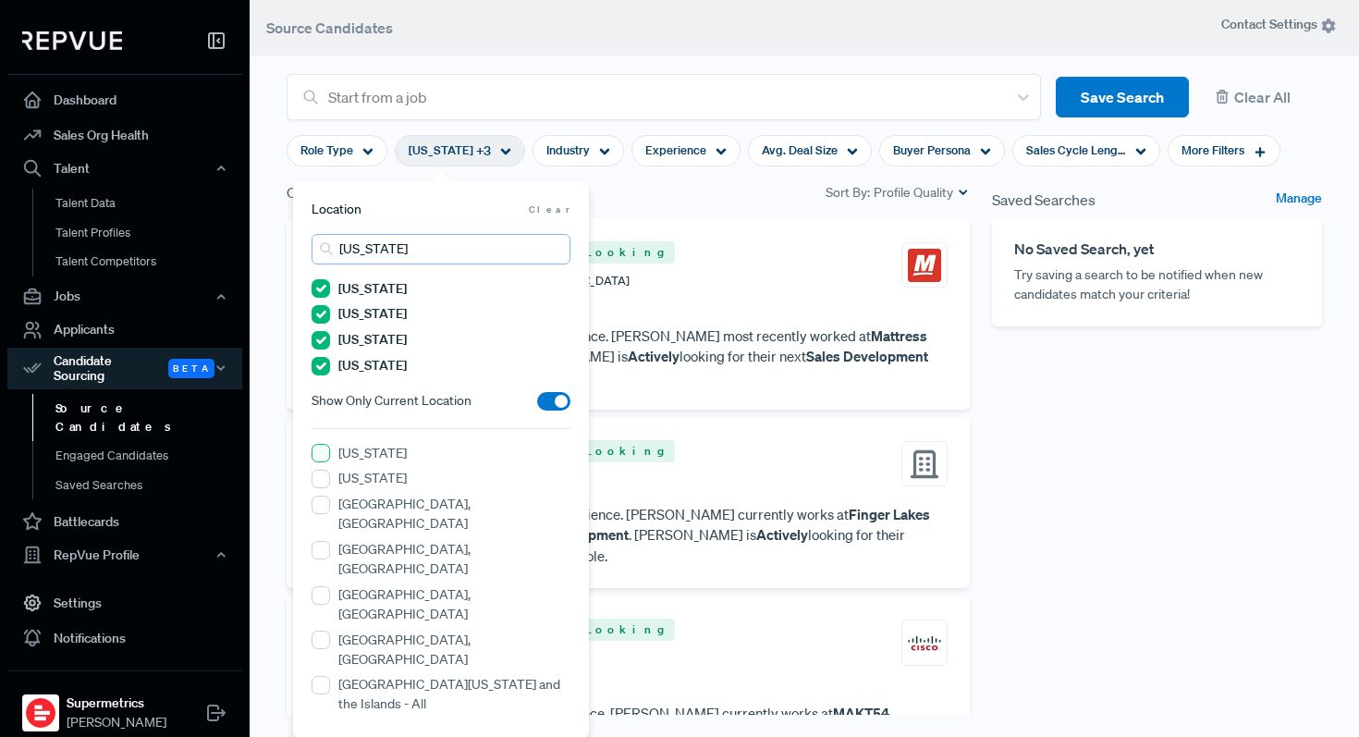
type input "georgia"
click at [324, 460] on input "Georgia" at bounding box center [321, 453] width 18 height 18
checkbox input "false"
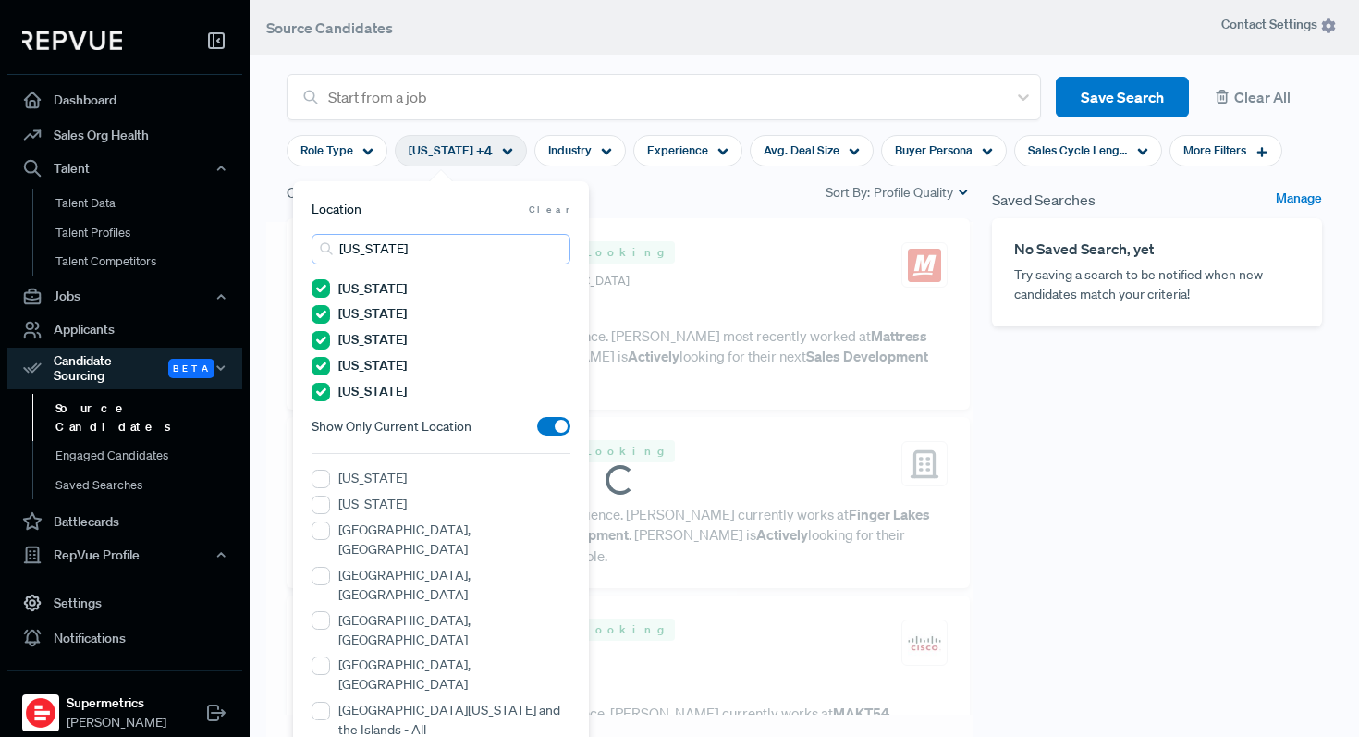
drag, startPoint x: 443, startPoint y: 254, endPoint x: 274, endPoint y: 222, distance: 172.3
click at [274, 222] on body "Dashboard Sales Org Health Talent Talent Data Talent Profiles Talent Competitor…" at bounding box center [679, 368] width 1359 height 737
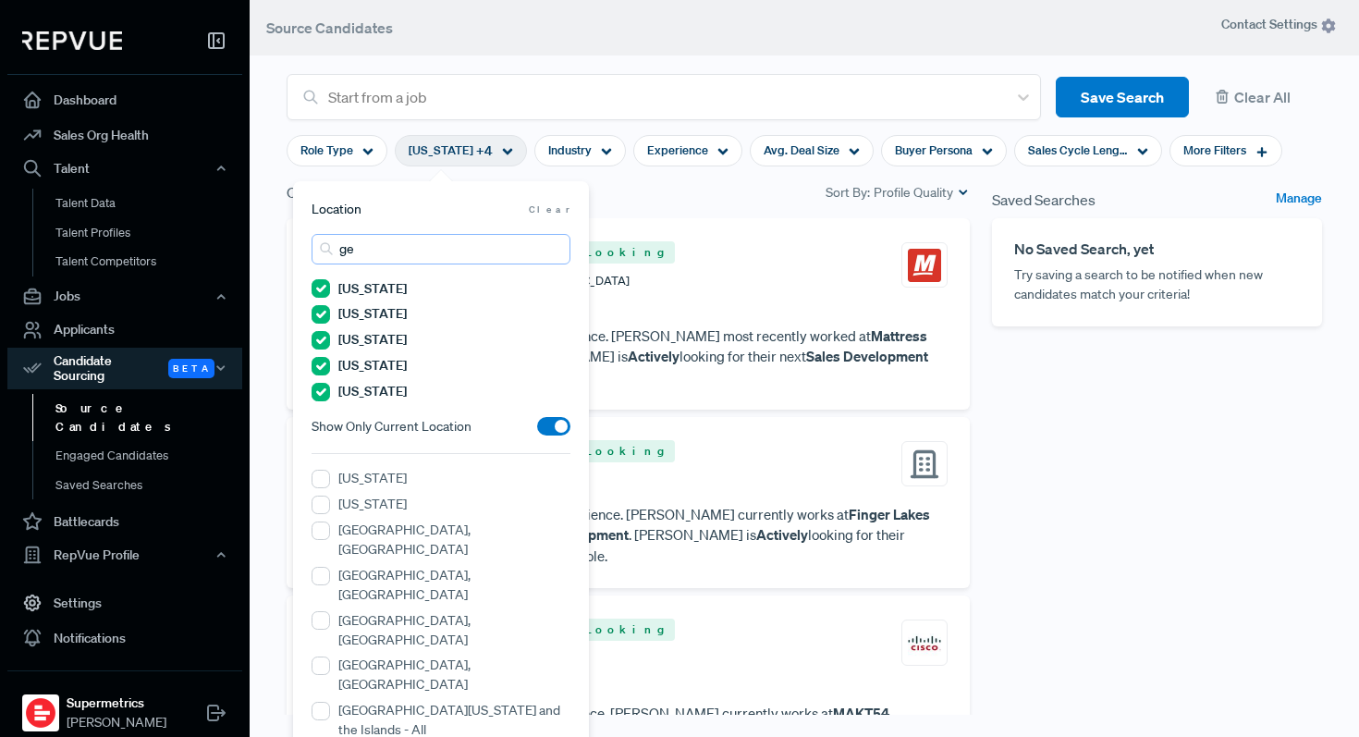
type input "g"
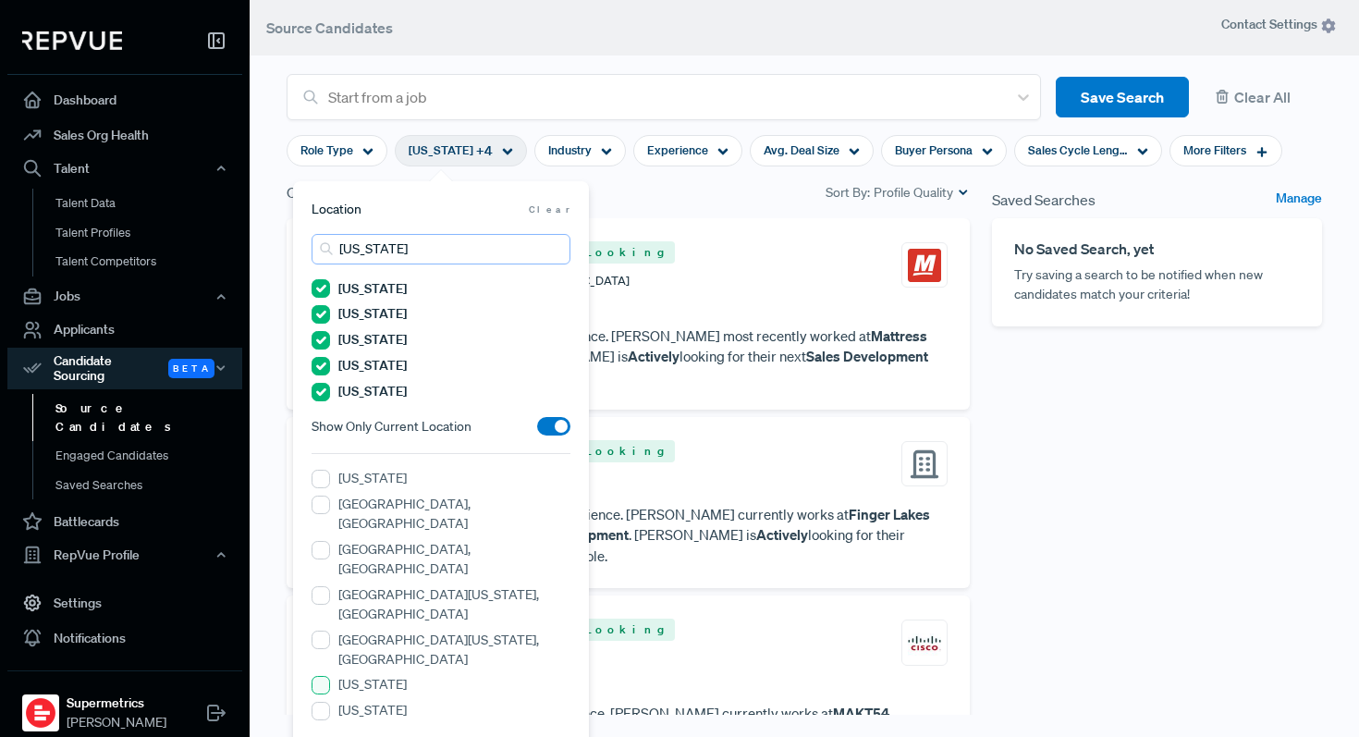
type input "virginia"
click at [326, 676] on input "Virginia" at bounding box center [321, 685] width 18 height 18
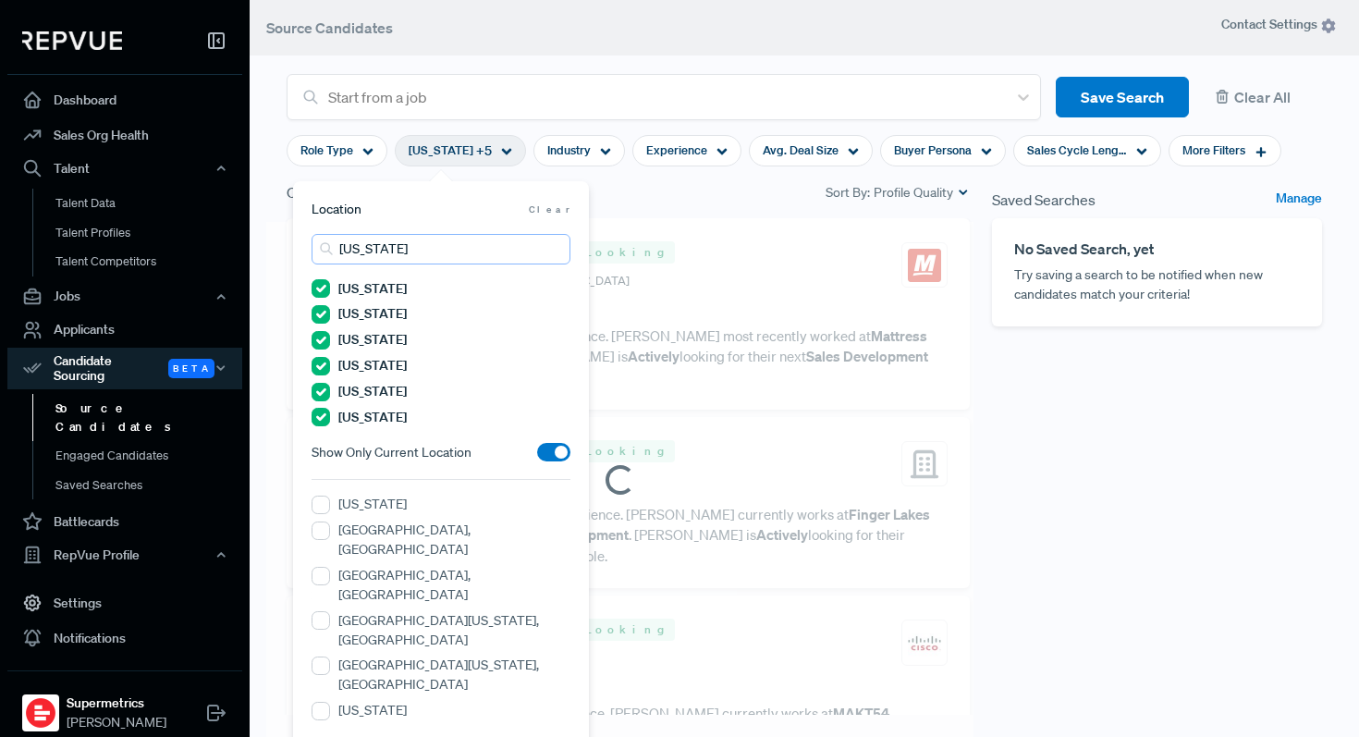
drag, startPoint x: 435, startPoint y: 250, endPoint x: 340, endPoint y: 204, distance: 104.6
click at [340, 204] on section "Location Clear virginia New York Pennsylvania South Carolina North Carolina Geo…" at bounding box center [441, 462] width 259 height 525
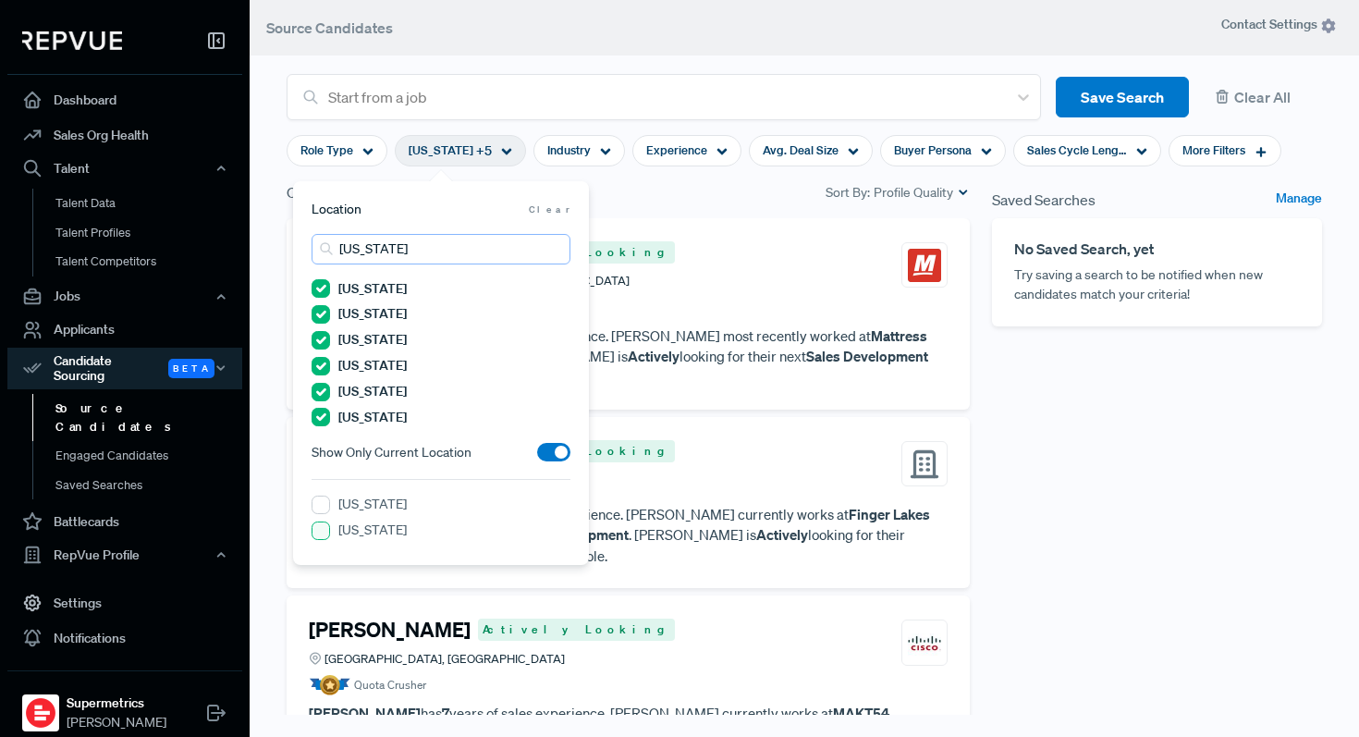
type input "Vermont"
click at [321, 535] on input "Vermont" at bounding box center [321, 531] width 18 height 18
drag, startPoint x: 449, startPoint y: 240, endPoint x: 384, endPoint y: 228, distance: 66.7
click at [384, 228] on section "Location Clear Vermont New York Pennsylvania South Carolina North Carolina Geor…" at bounding box center [441, 372] width 259 height 345
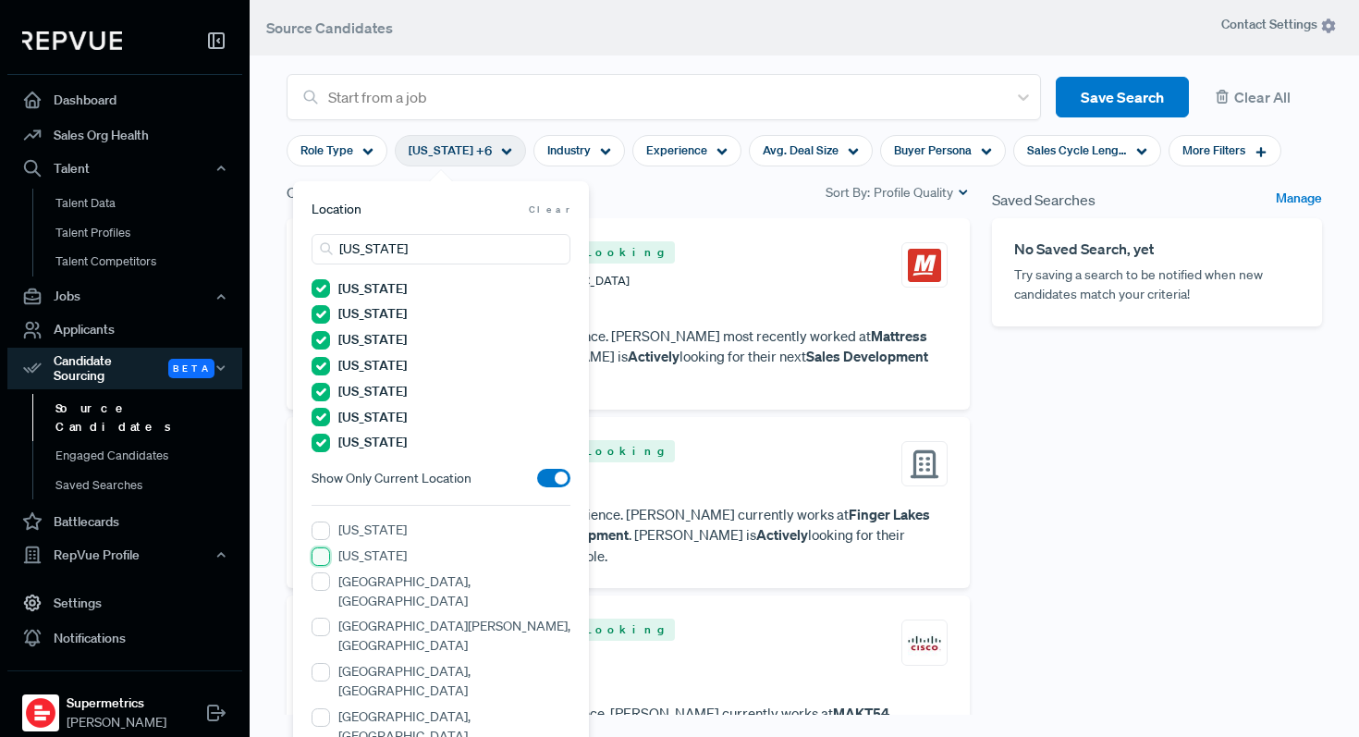
click at [326, 559] on input "Florida" at bounding box center [321, 556] width 18 height 18
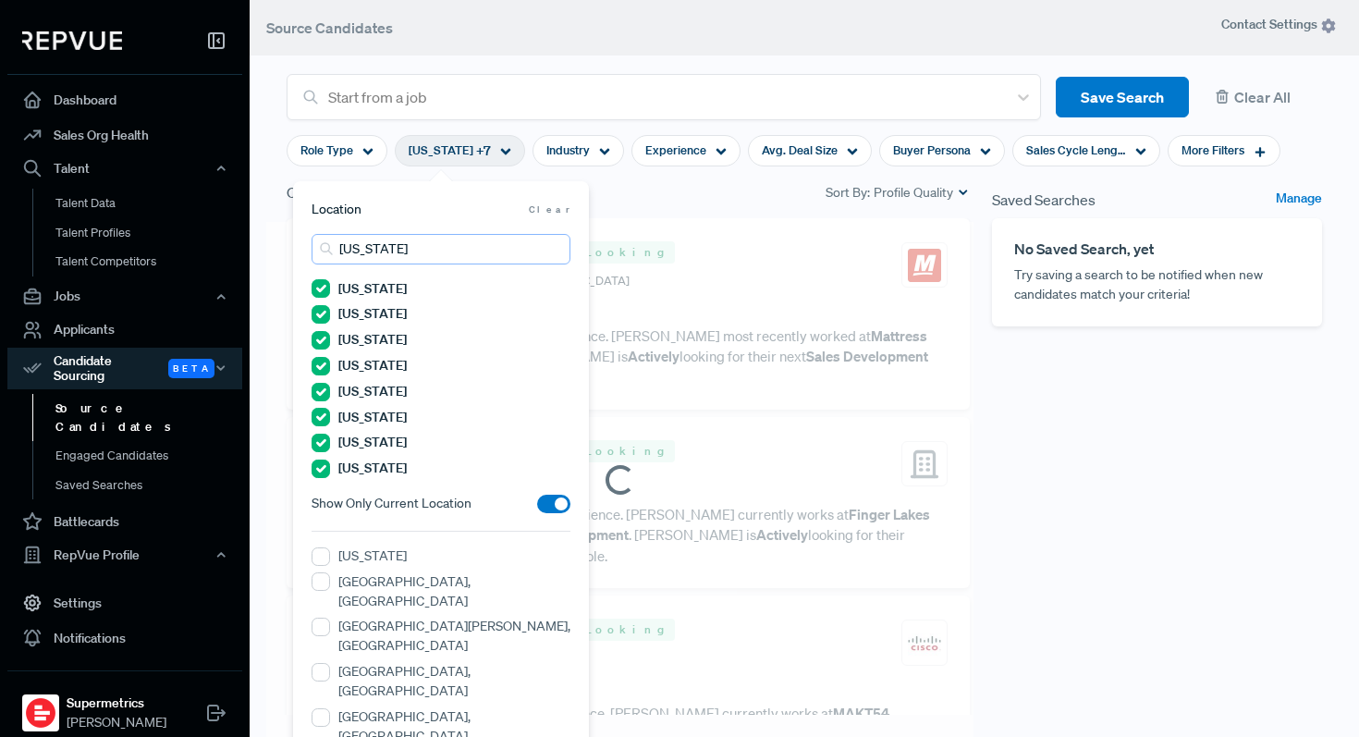
drag, startPoint x: 383, startPoint y: 240, endPoint x: 313, endPoint y: 198, distance: 81.4
click at [313, 198] on div "Location Clear florida New York Pennsylvania South Carolina North Carolina Geor…" at bounding box center [441, 633] width 296 height 905
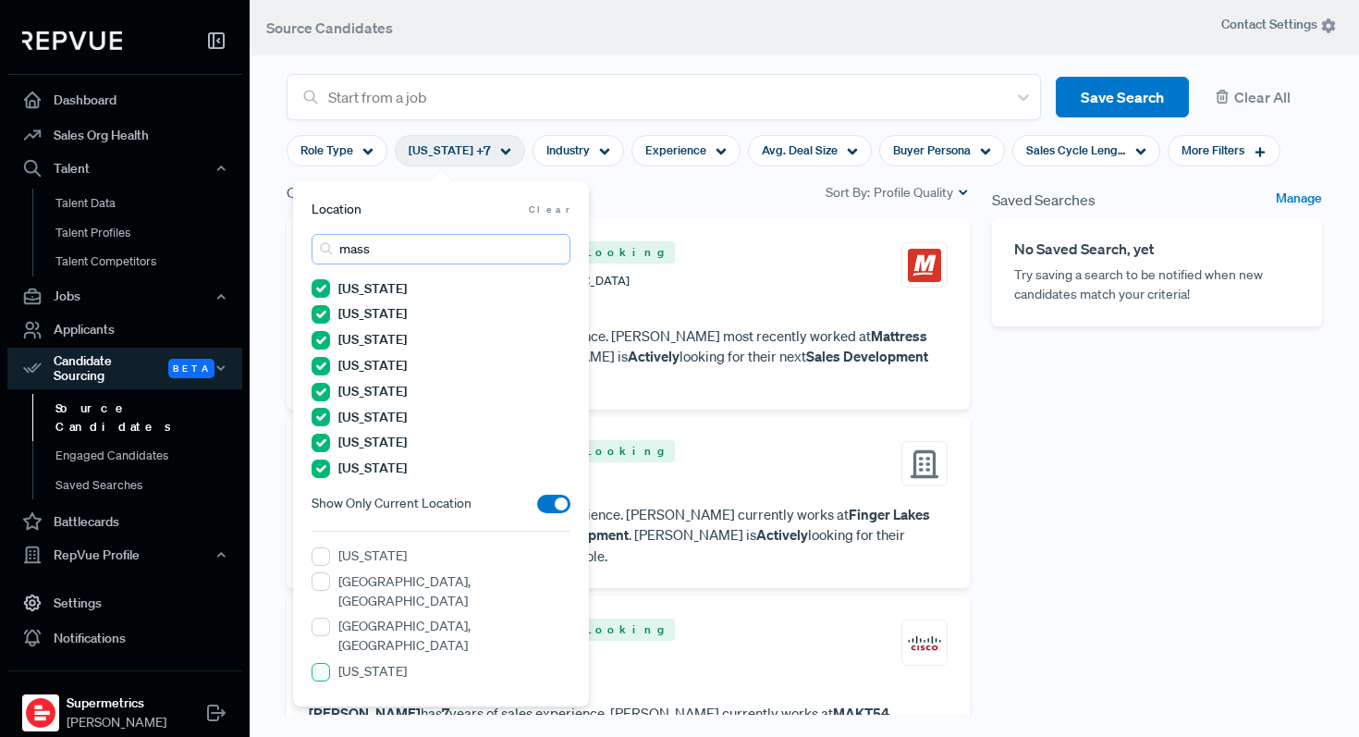
type input "mass"
click at [323, 663] on input "Massachusetts" at bounding box center [321, 672] width 18 height 18
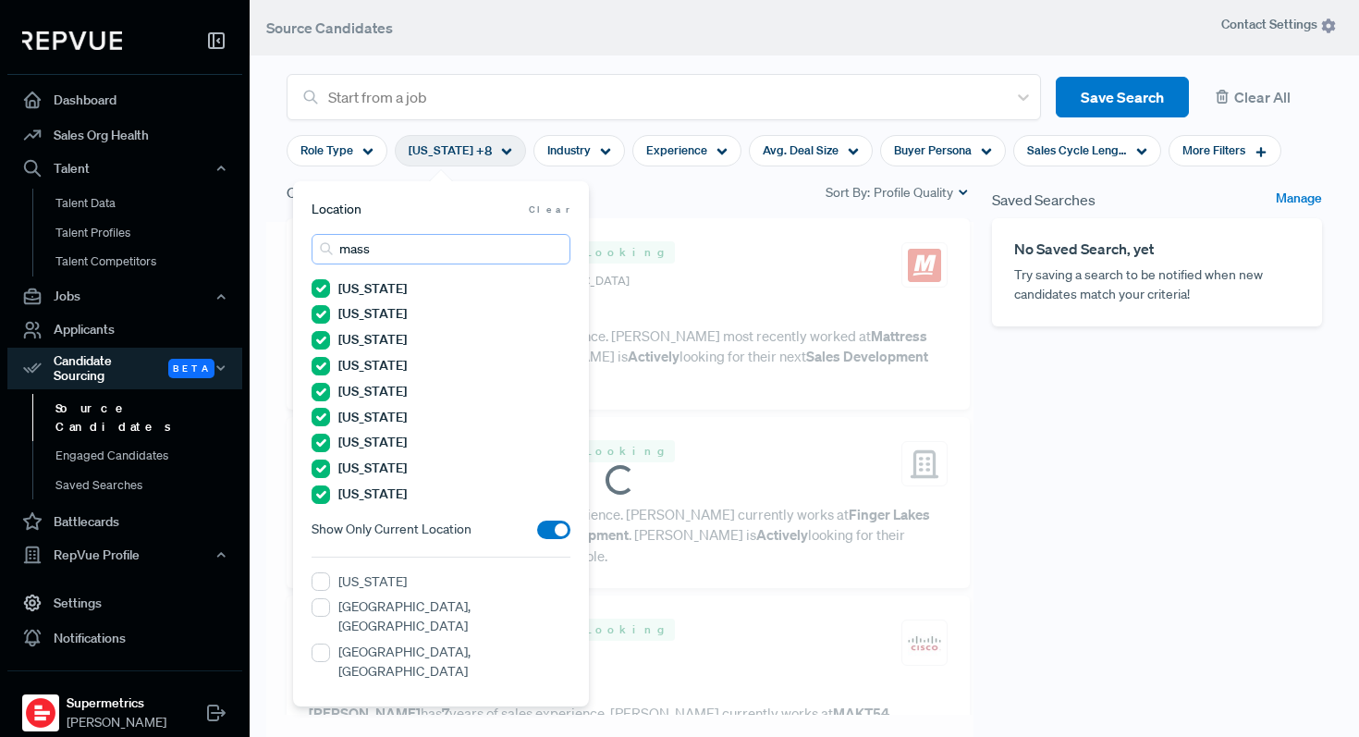
drag, startPoint x: 408, startPoint y: 255, endPoint x: 312, endPoint y: 230, distance: 99.4
click at [312, 230] on section "Location Clear mass New York Pennsylvania South Carolina North Carolina Georgia…" at bounding box center [441, 443] width 259 height 486
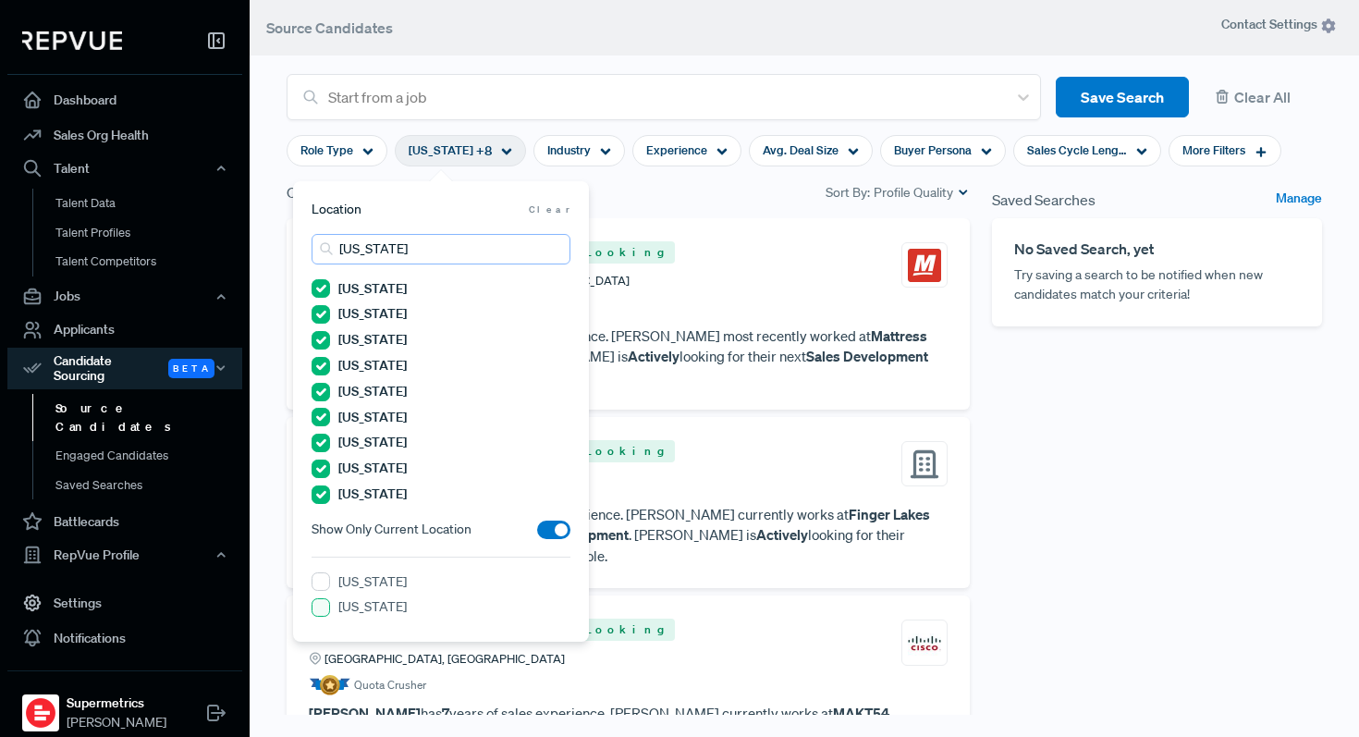
type input "new jersey"
click at [319, 607] on Jersey "New Jersey" at bounding box center [321, 607] width 18 height 18
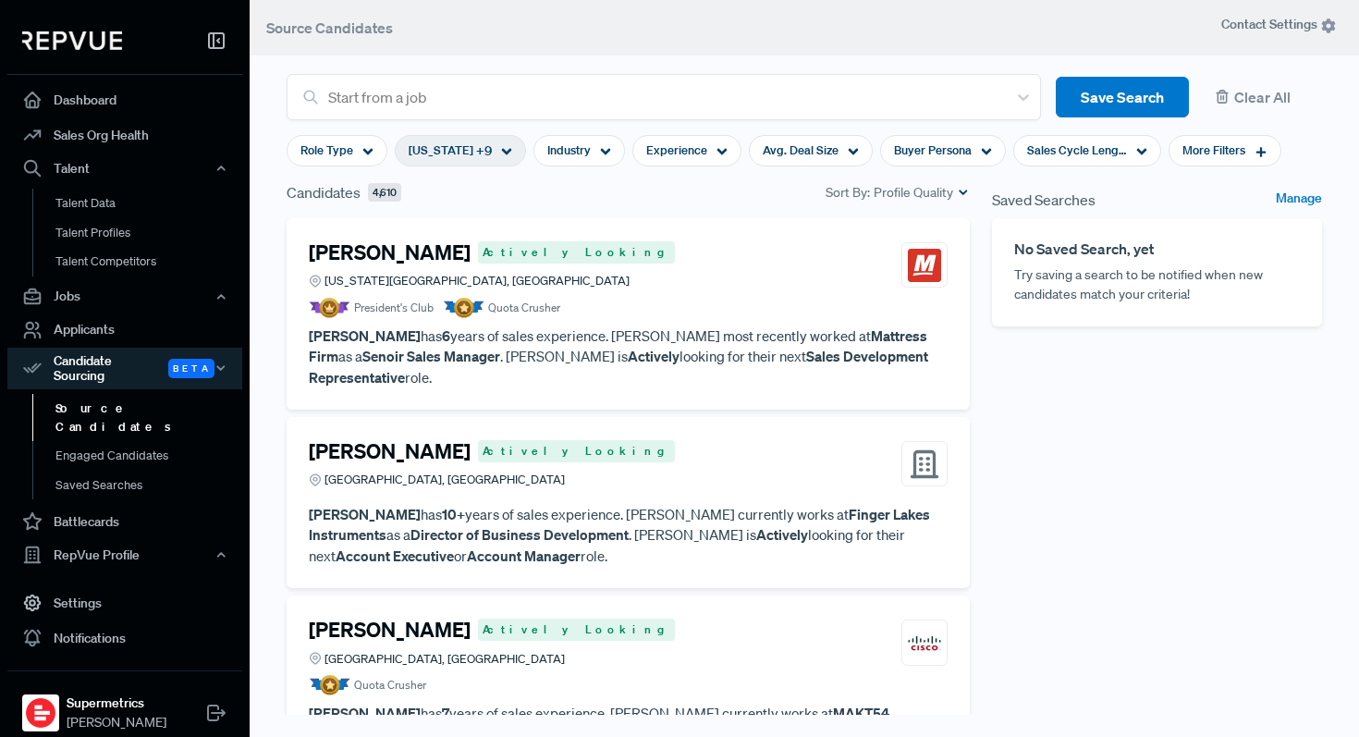
click at [1096, 565] on div "Saved Searches Manage No Saved Search, yet Try saving a search to be notified w…" at bounding box center [1157, 479] width 352 height 597
click at [981, 147] on icon at bounding box center [986, 151] width 11 height 11
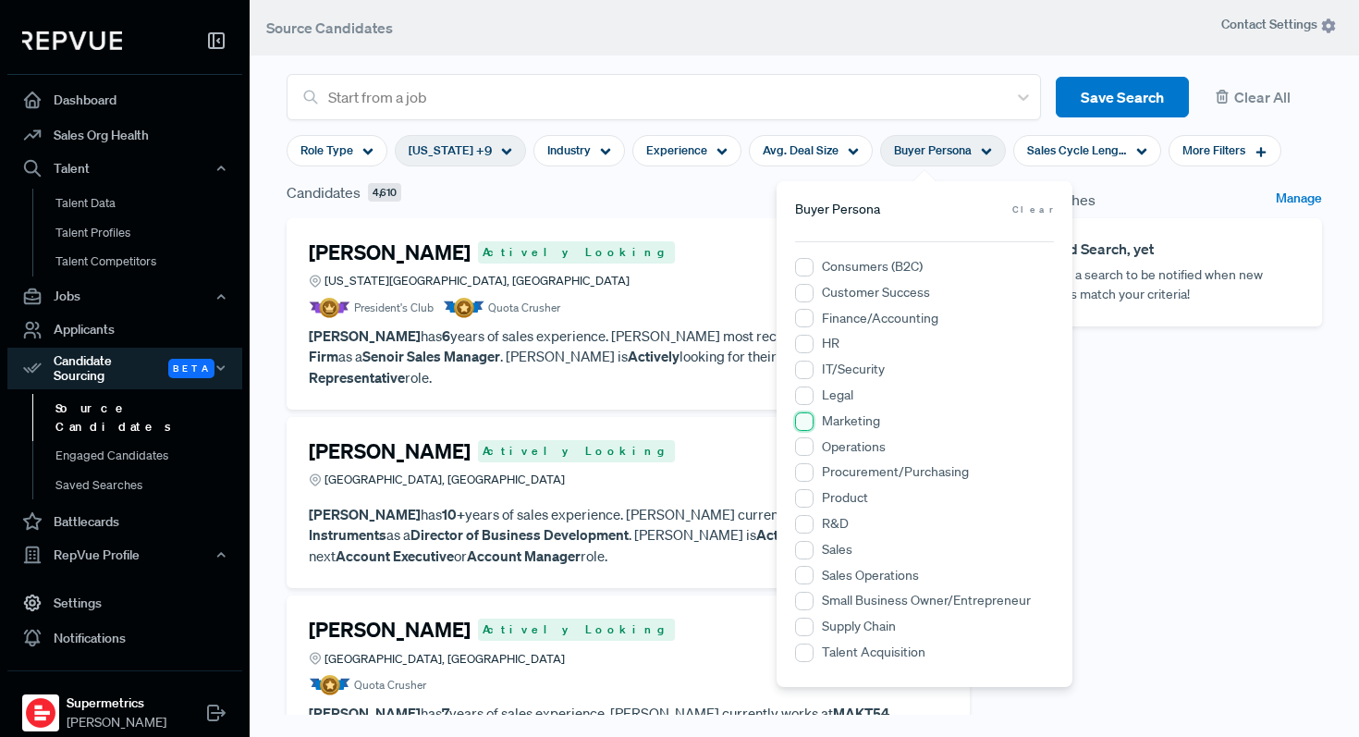
click at [808, 420] on input "Marketing" at bounding box center [804, 421] width 18 height 18
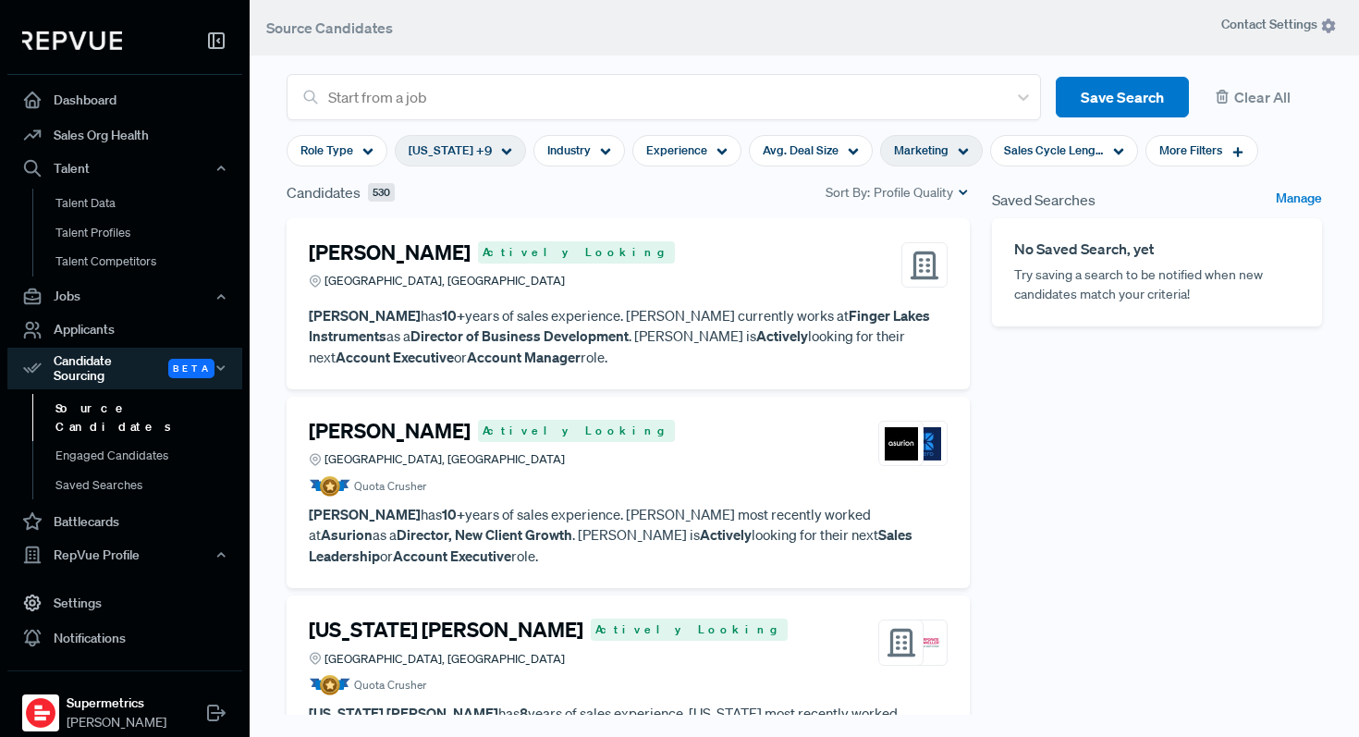
click at [1234, 455] on div "Saved Searches Manage No Saved Search, yet Try saving a search to be notified w…" at bounding box center [1157, 479] width 352 height 597
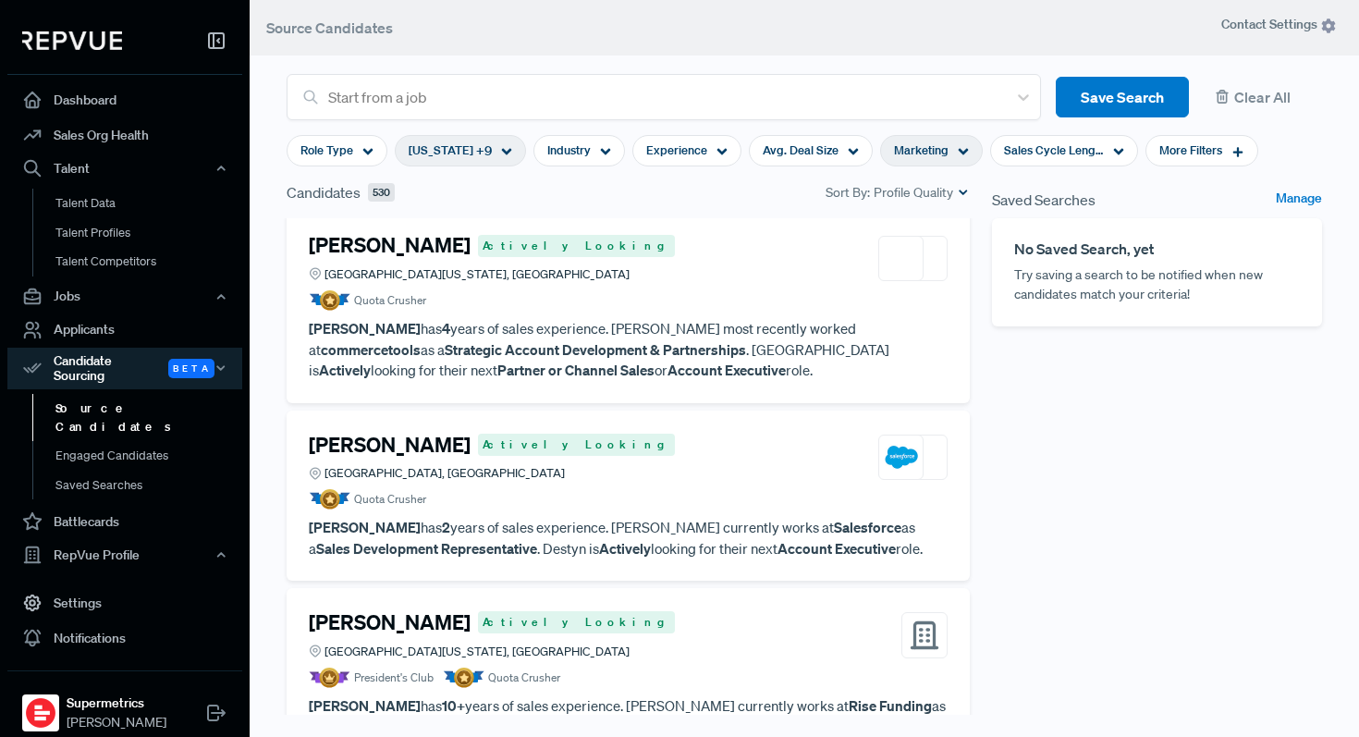
scroll to position [872, 0]
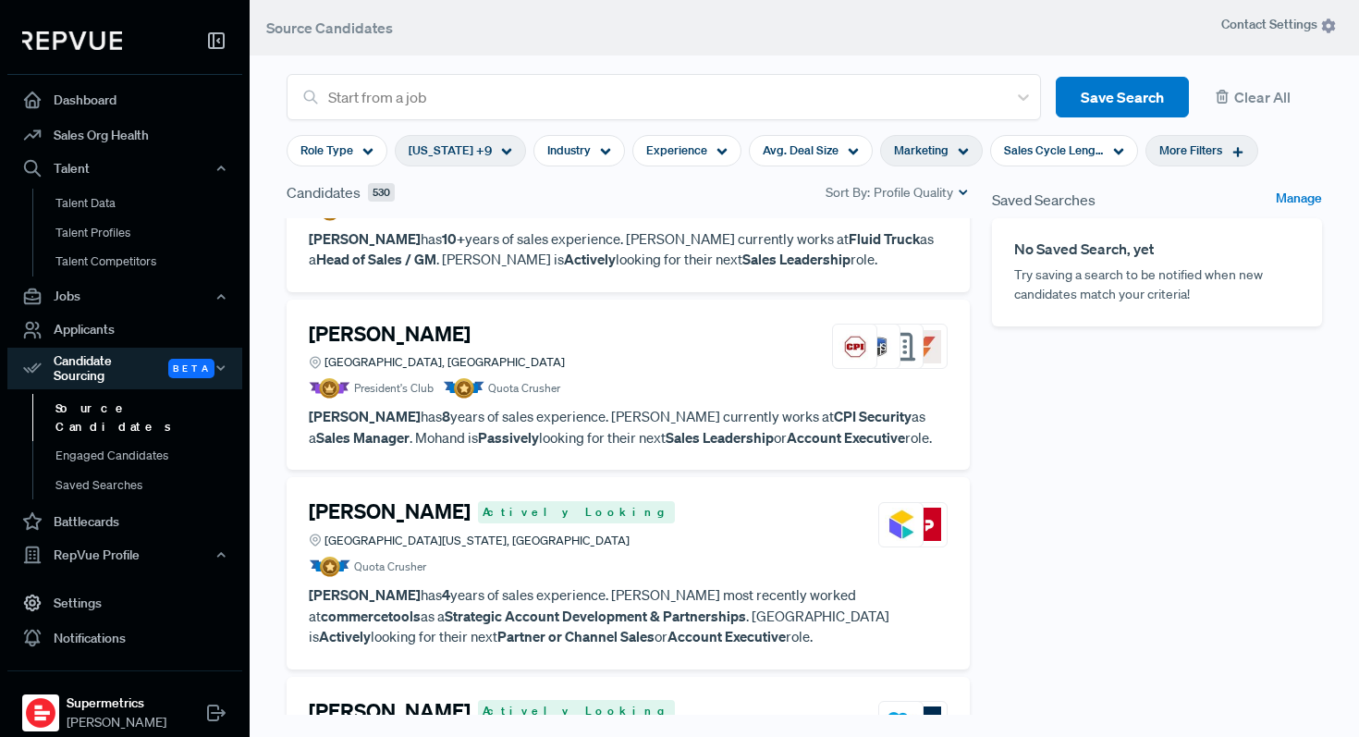
click at [1232, 151] on icon at bounding box center [1238, 151] width 13 height 13
click at [1156, 463] on div "Saved Searches Manage No Saved Search, yet Try saving a search to be notified w…" at bounding box center [1157, 479] width 352 height 597
click at [828, 149] on div "Avg. Deal Size" at bounding box center [811, 150] width 124 height 31
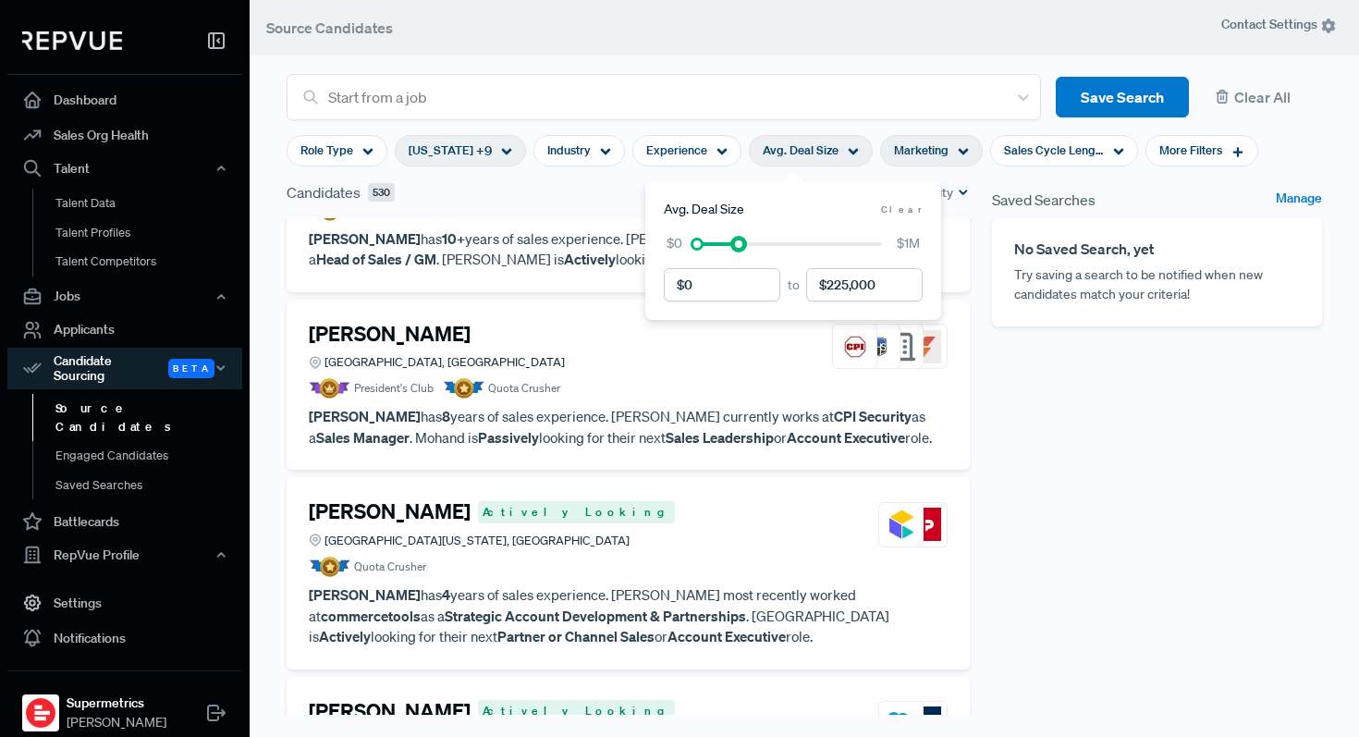
drag, startPoint x: 877, startPoint y: 246, endPoint x: 733, endPoint y: 243, distance: 143.4
click at [733, 243] on div at bounding box center [738, 244] width 13 height 13
click at [700, 240] on div at bounding box center [698, 244] width 13 height 13
drag, startPoint x: 738, startPoint y: 246, endPoint x: 706, endPoint y: 239, distance: 33.2
click at [706, 239] on div at bounding box center [706, 244] width 13 height 13
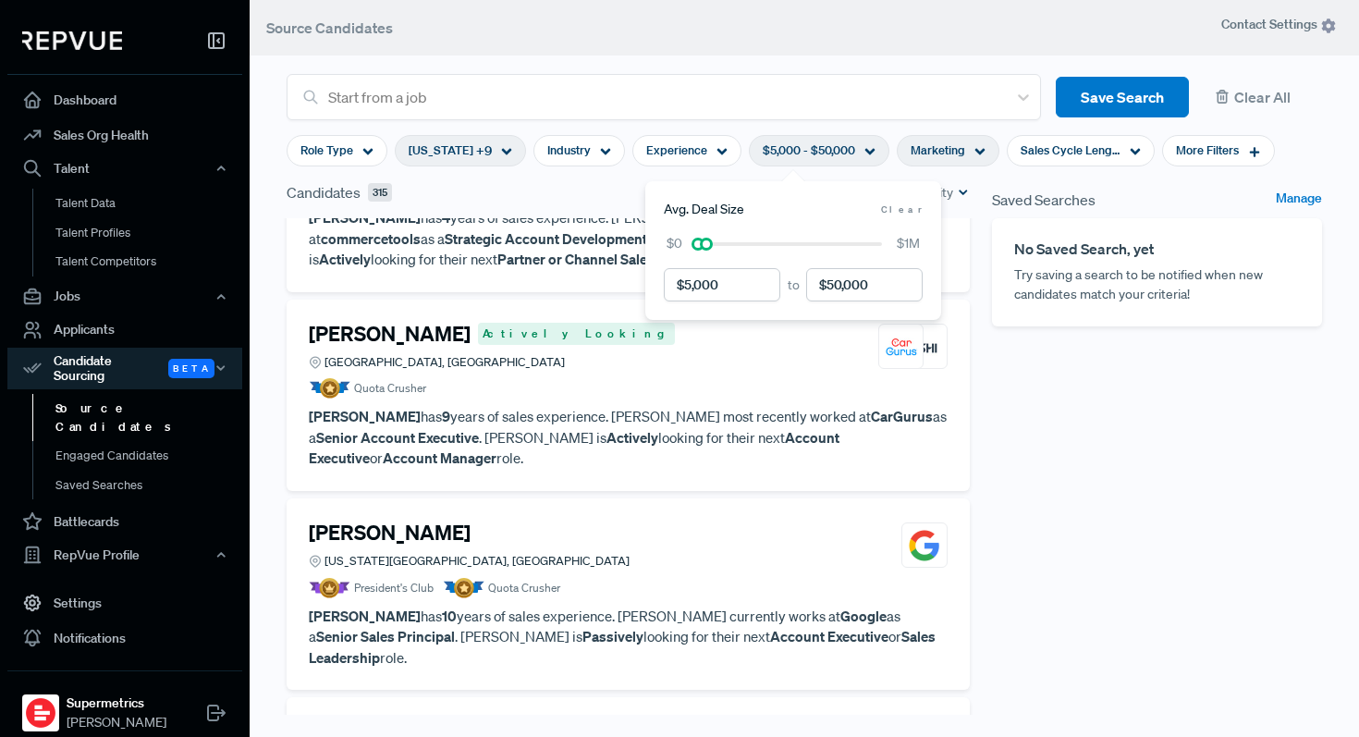
scroll to position [851, 0]
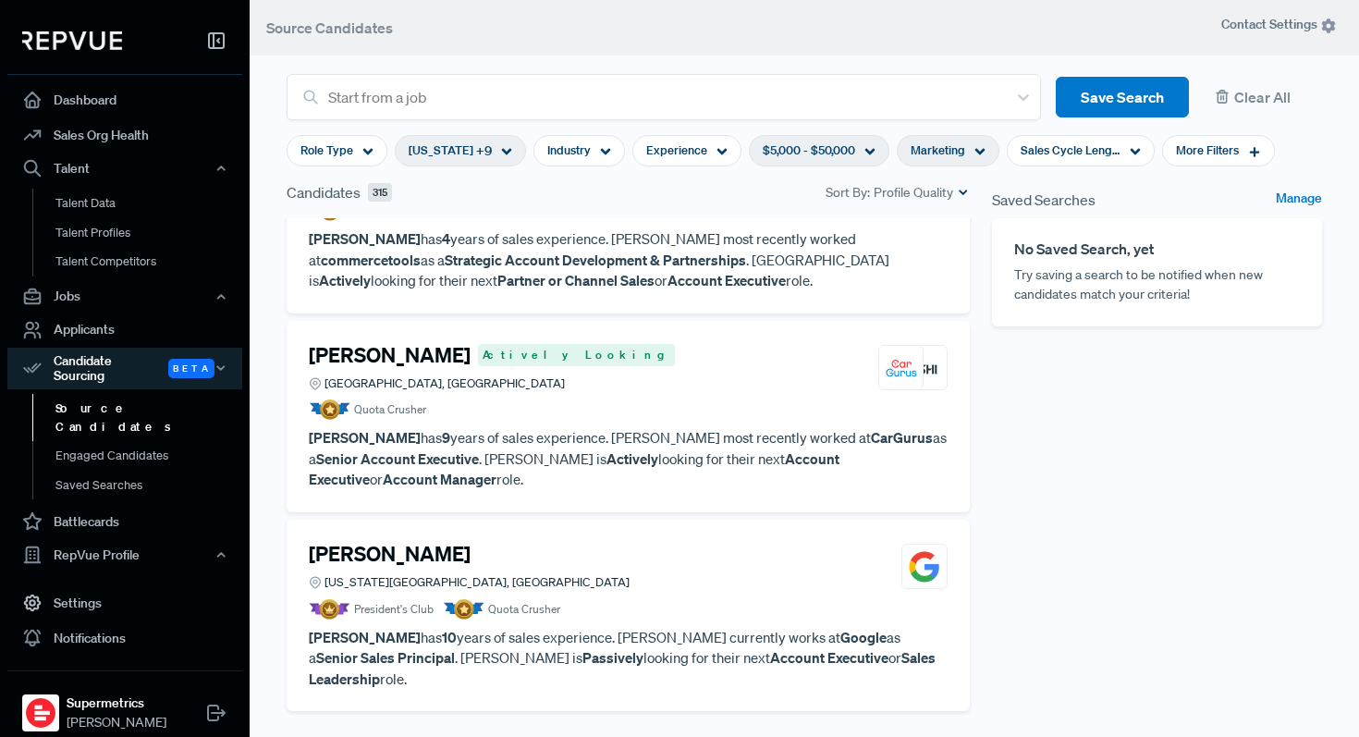
click at [1176, 485] on div "Saved Searches Manage No Saved Search, yet Try saving a search to be notified w…" at bounding box center [1157, 479] width 352 height 597
click at [359, 155] on div "Role Type" at bounding box center [337, 150] width 101 height 31
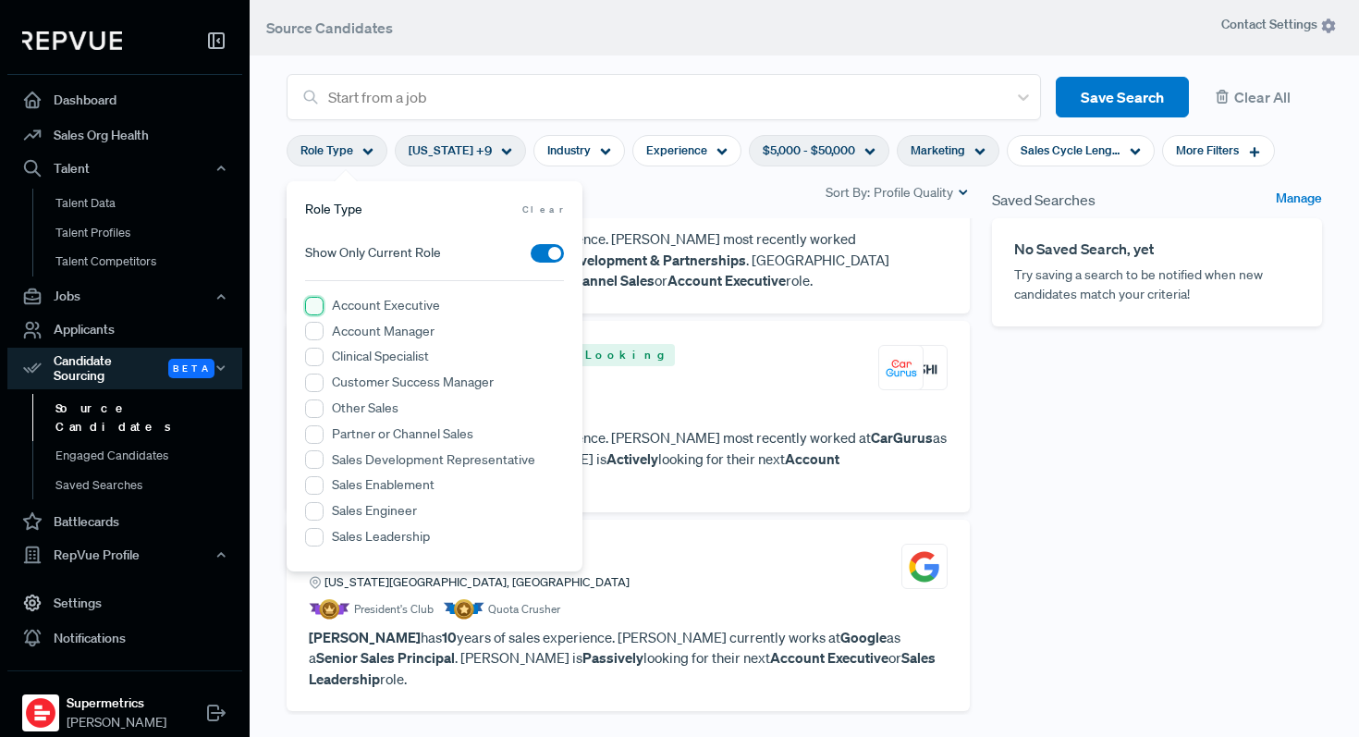
click at [316, 308] on Executive "Account Executive" at bounding box center [314, 306] width 18 height 18
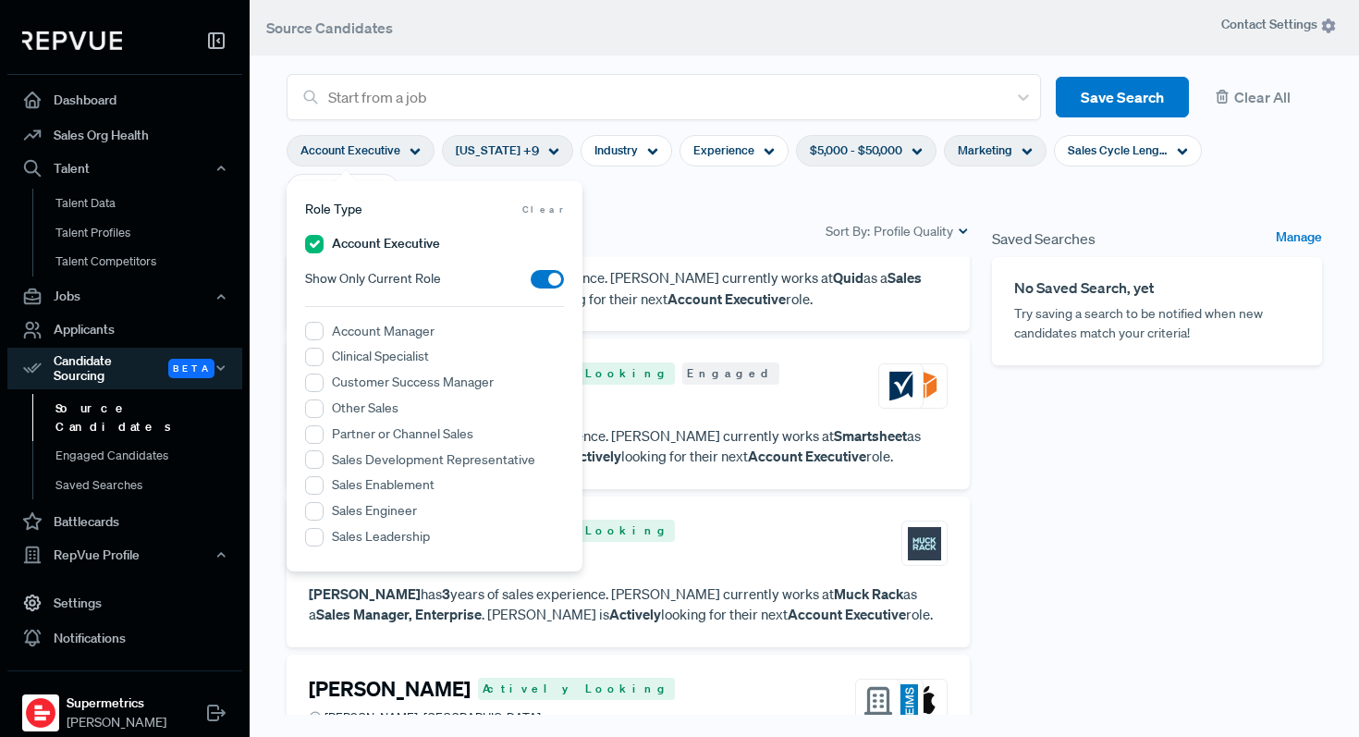
scroll to position [830, 0]
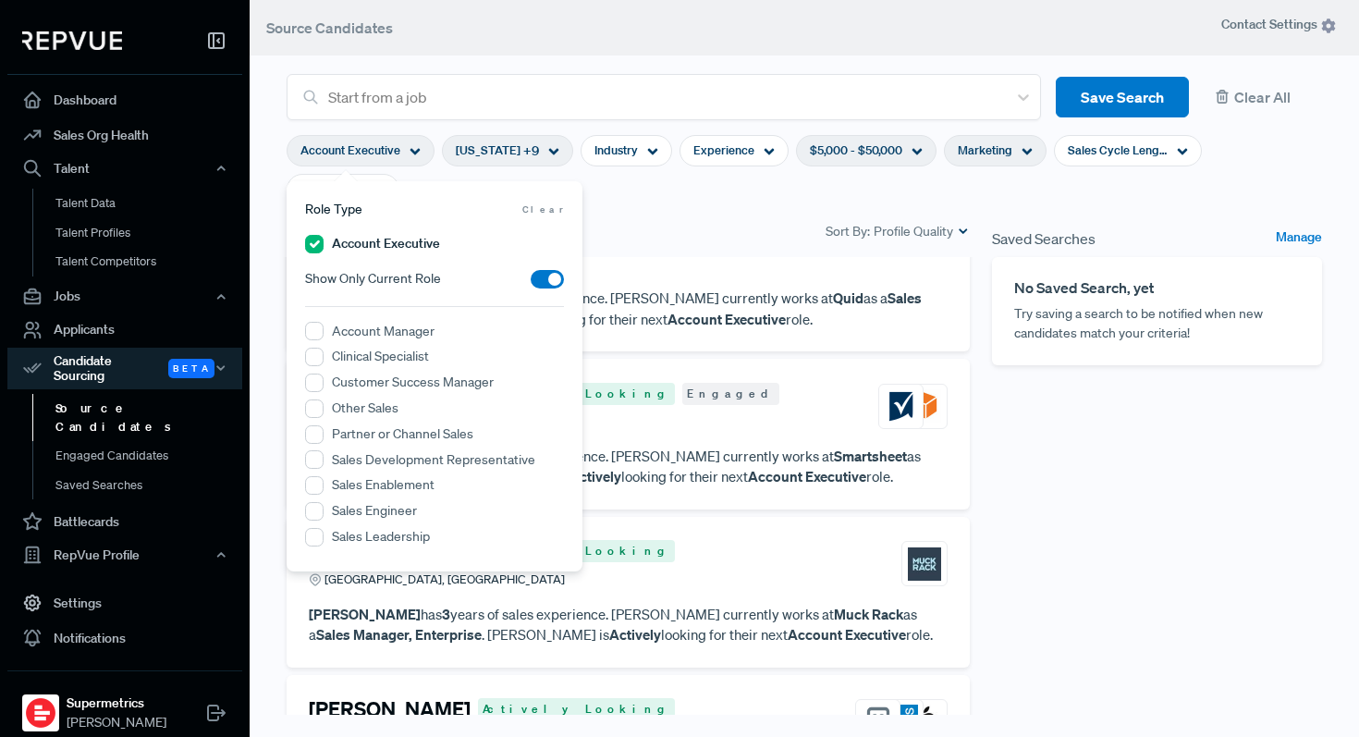
click at [1227, 536] on div "Saved Searches Manage No Saved Search, yet Try saving a search to be notified w…" at bounding box center [1157, 518] width 352 height 597
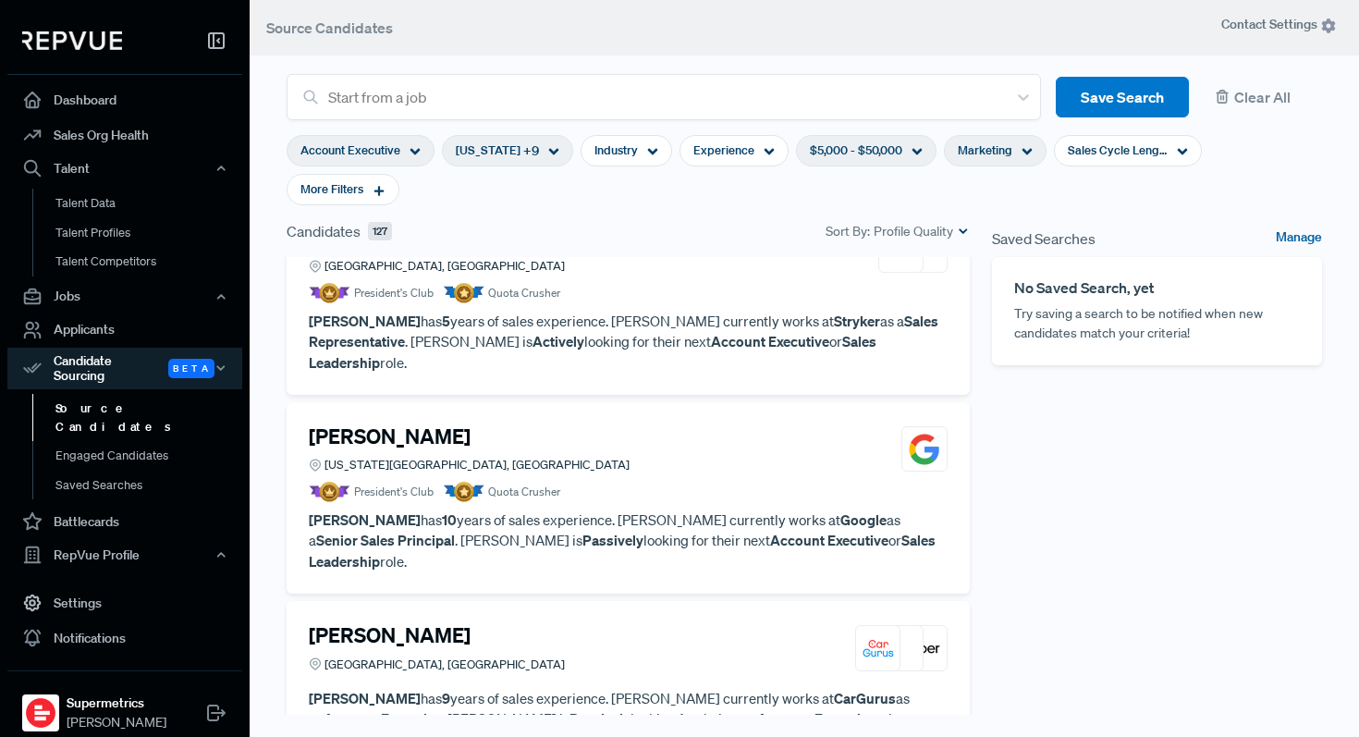
scroll to position [39, 0]
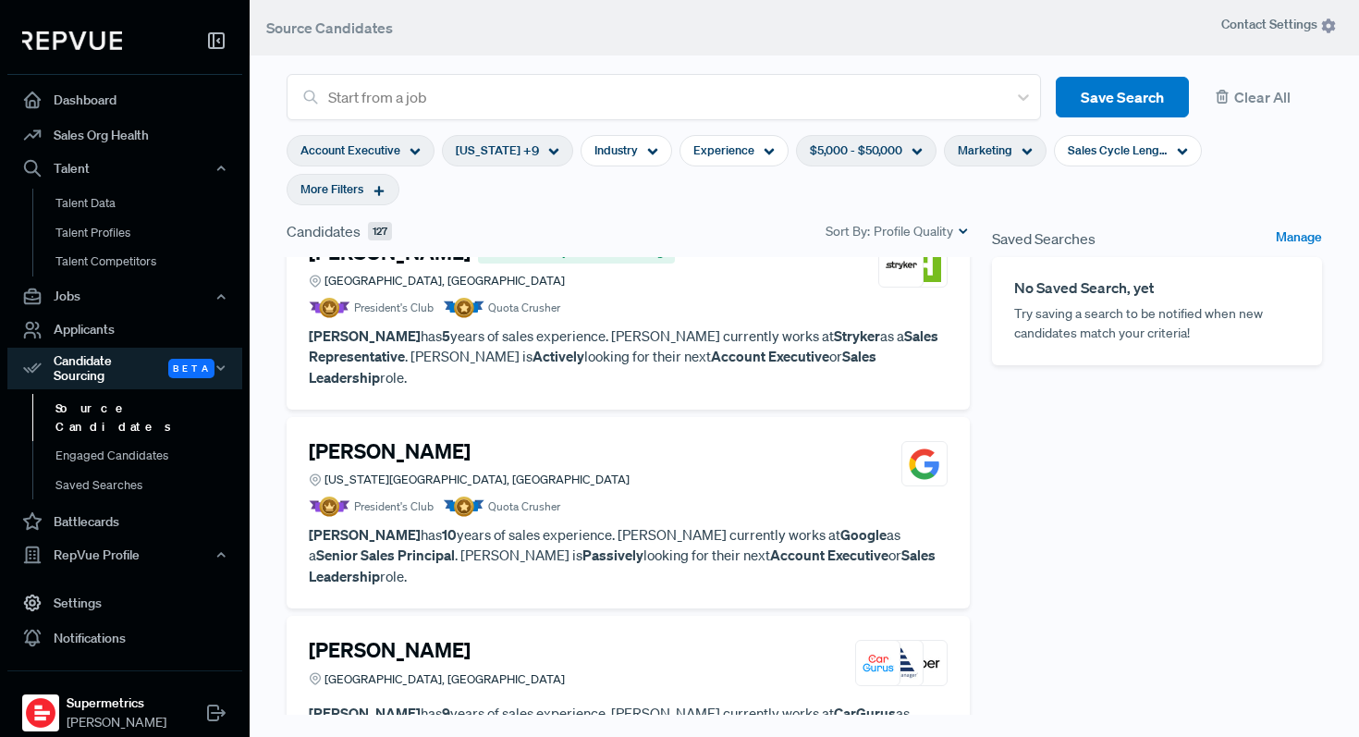
click at [386, 184] on icon at bounding box center [379, 190] width 13 height 13
click at [1216, 523] on div "Saved Searches Manage No Saved Search, yet Try saving a search to be notified w…" at bounding box center [1157, 518] width 352 height 597
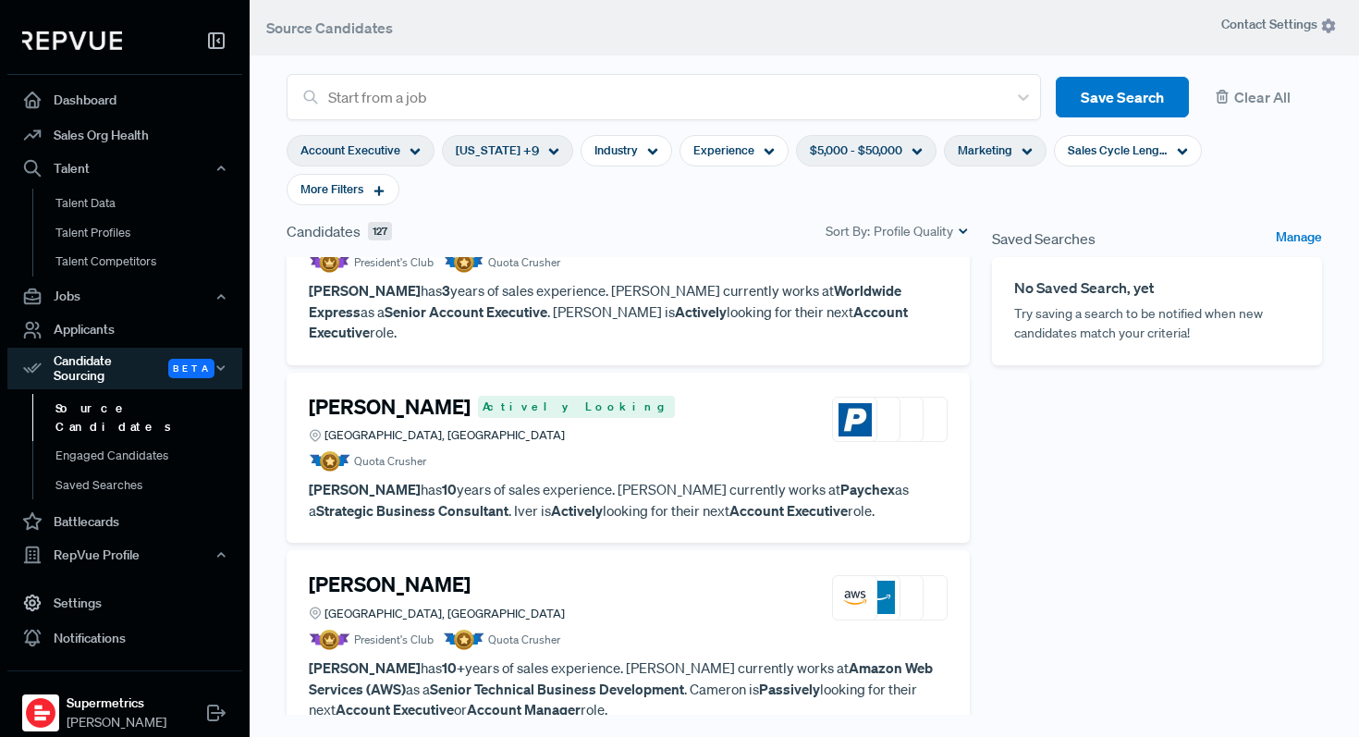
scroll to position [3124, 0]
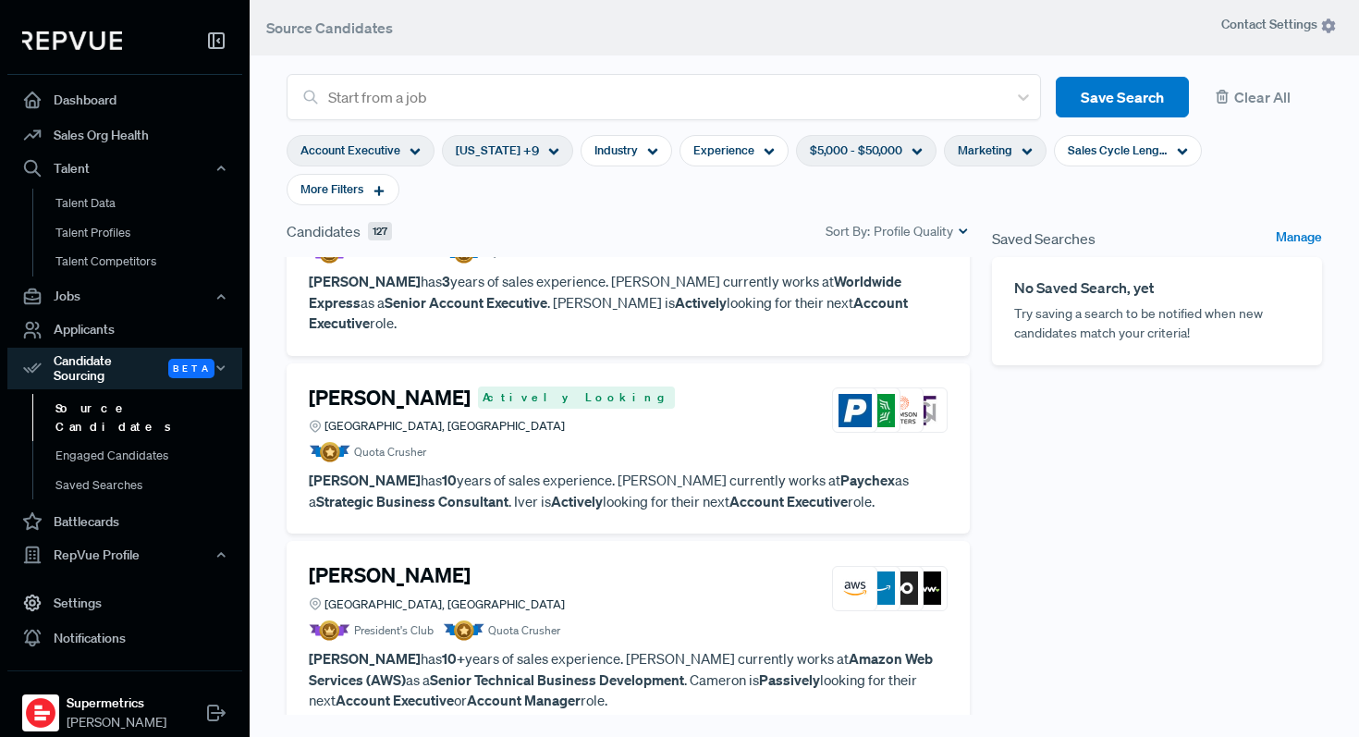
click at [1001, 154] on div "Marketing" at bounding box center [995, 150] width 103 height 31
click at [1333, 584] on div "Saved Searches Manage No Saved Search, yet Try saving a search to be notified w…" at bounding box center [1157, 518] width 352 height 597
